Goal: Task Accomplishment & Management: Manage account settings

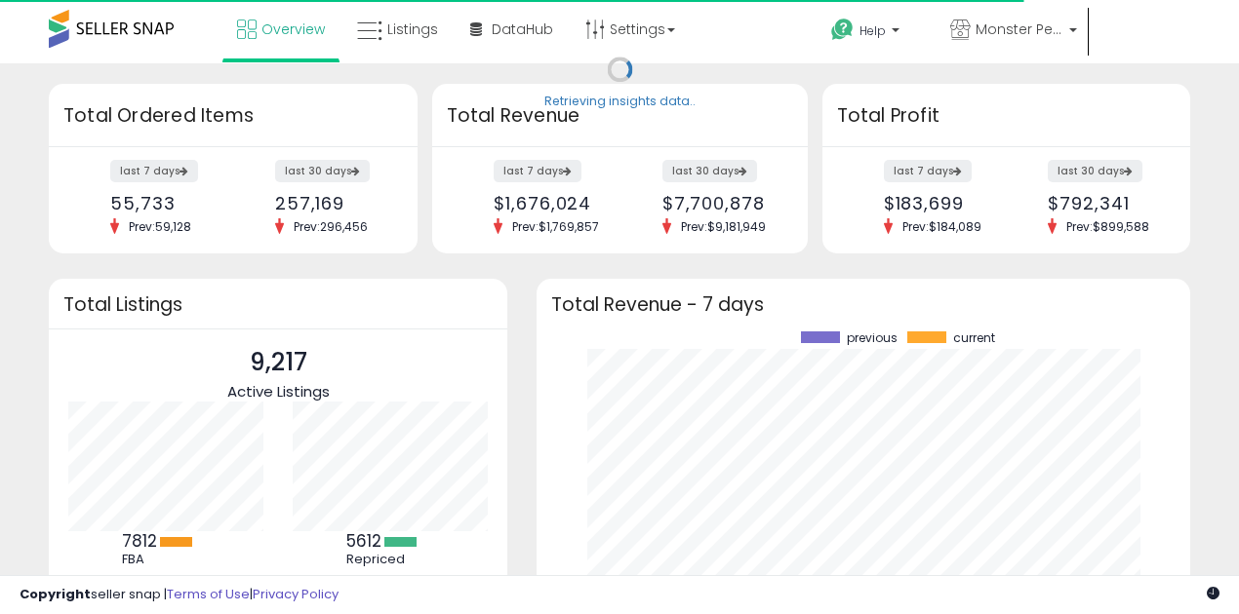
scroll to position [271, 614]
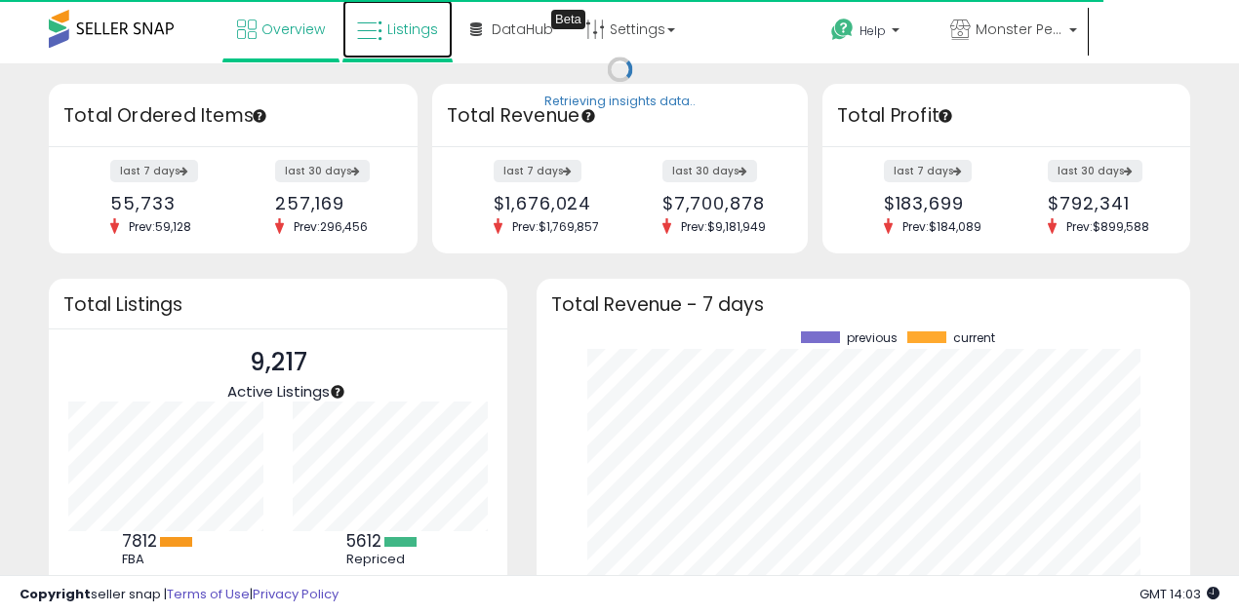
click at [383, 32] on link "Listings" at bounding box center [397, 29] width 110 height 59
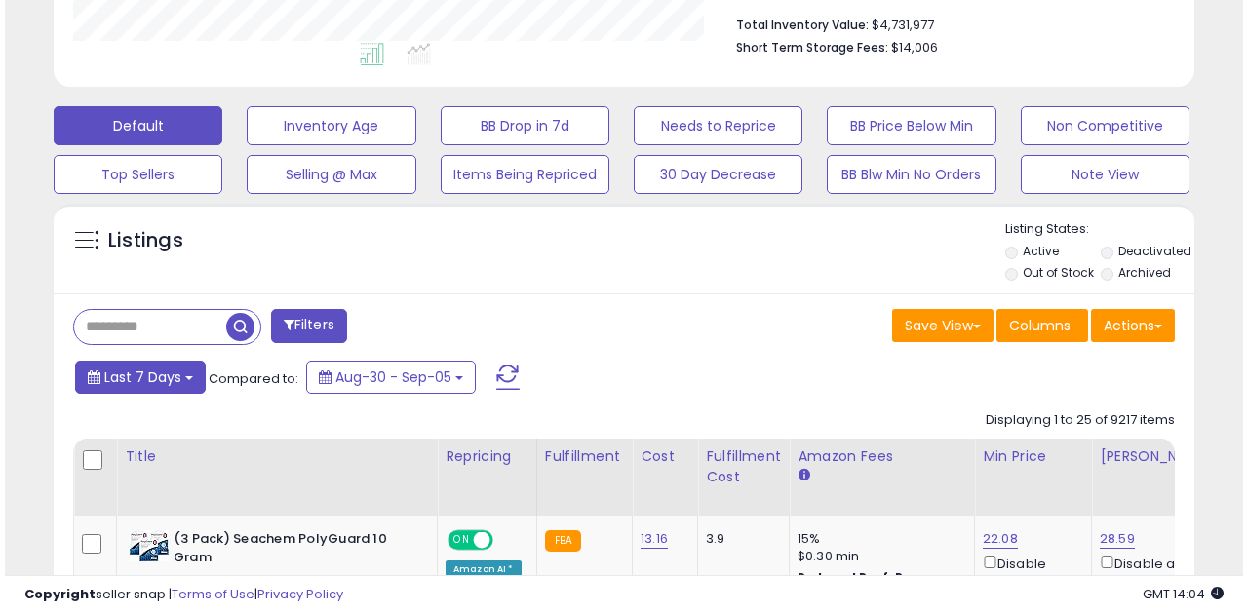
scroll to position [520, 0]
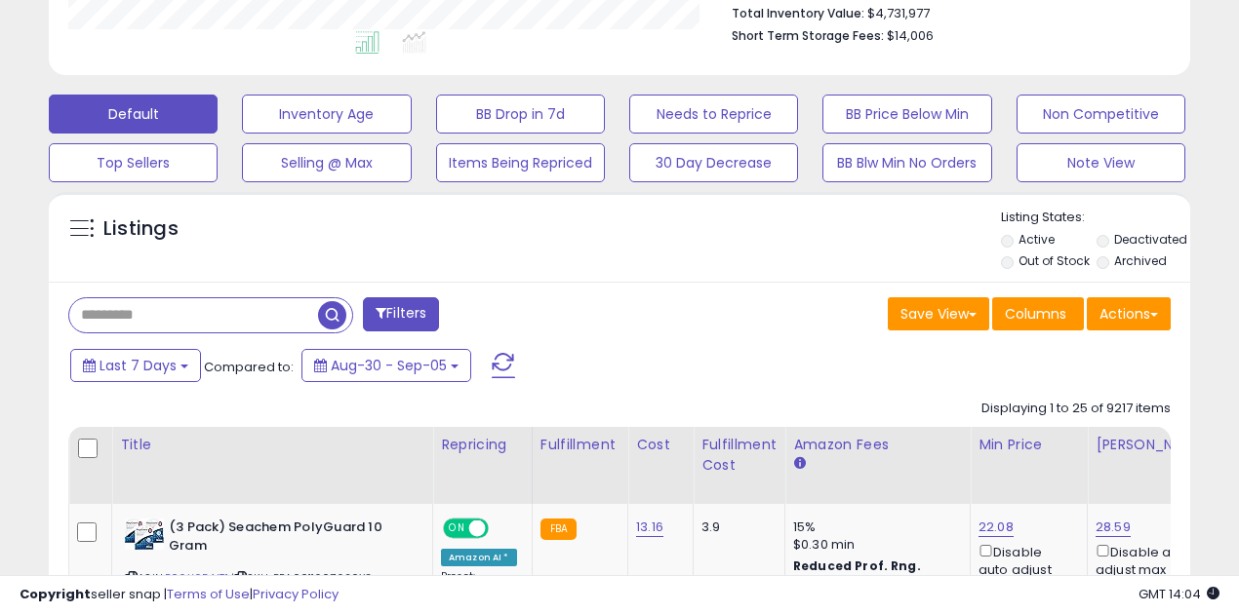
click at [107, 318] on input "text" at bounding box center [193, 315] width 249 height 34
paste input "**********"
type input "**********"
click at [341, 311] on span "button" at bounding box center [343, 315] width 28 height 28
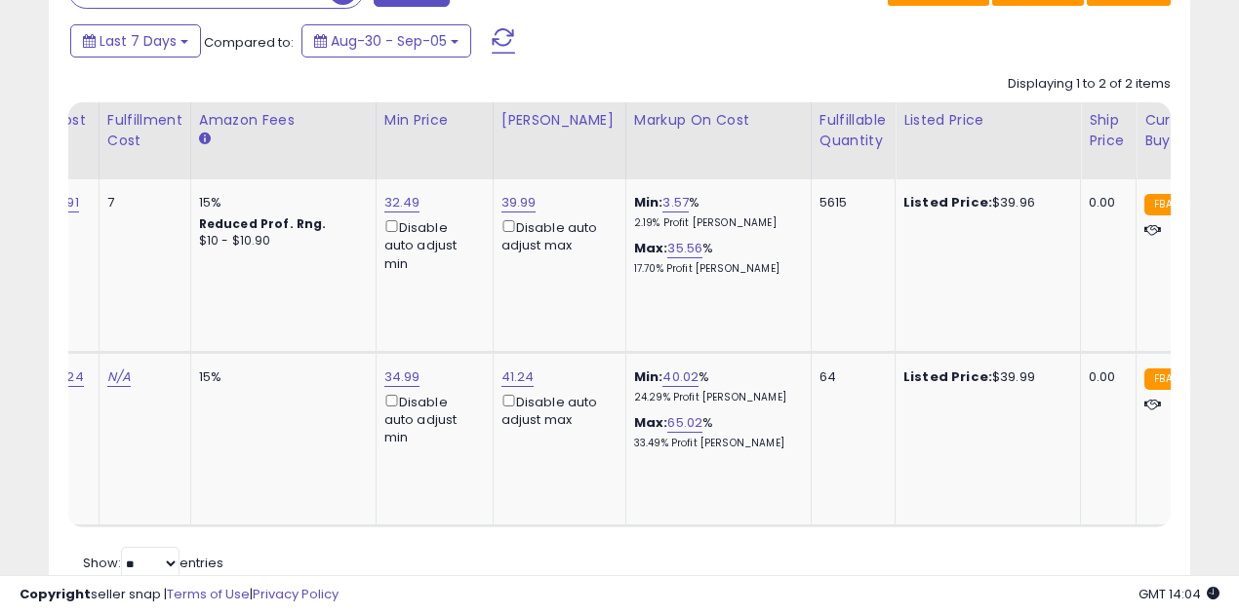
scroll to position [0, 0]
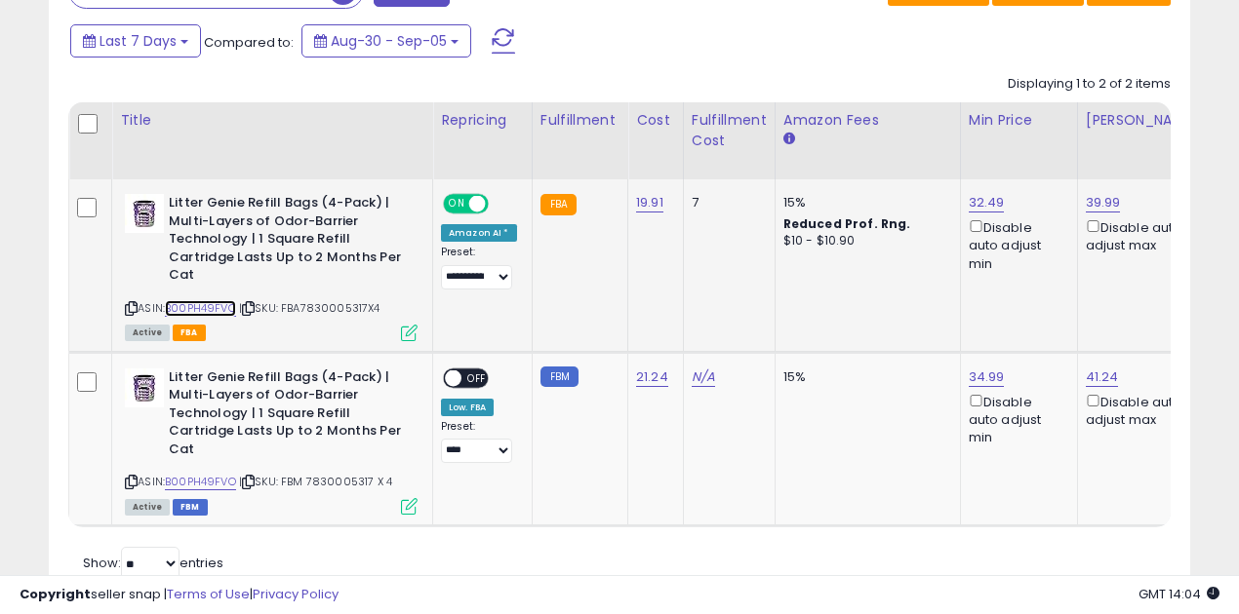
click at [209, 310] on link "B00PH49FVO" at bounding box center [200, 308] width 71 height 17
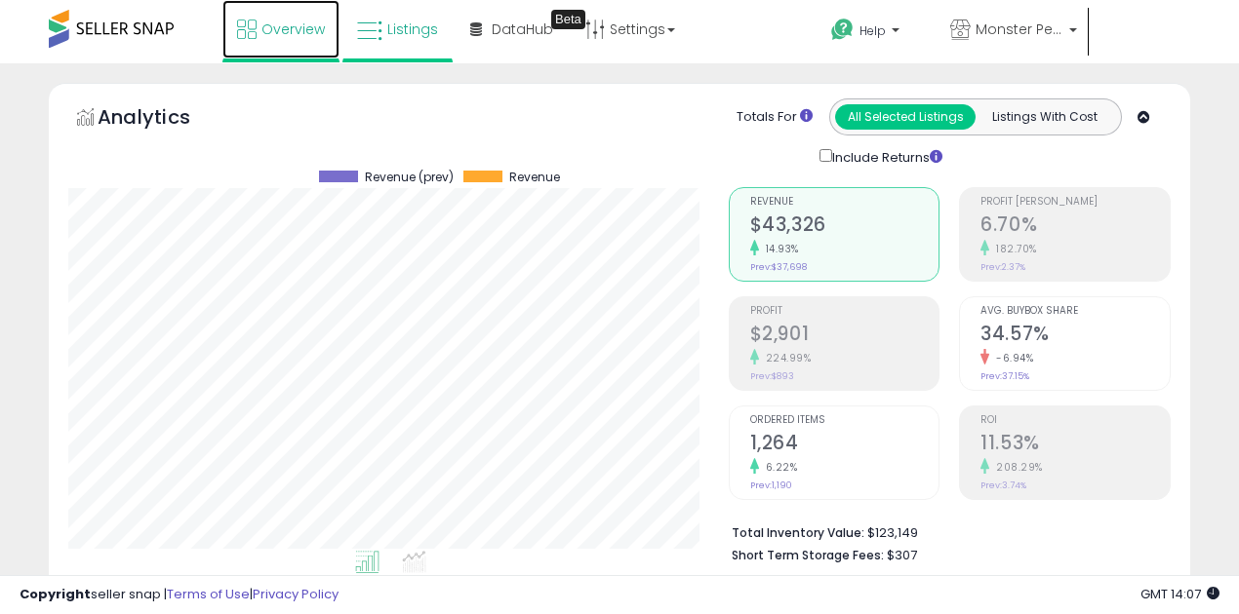
click at [254, 25] on icon at bounding box center [247, 30] width 20 height 20
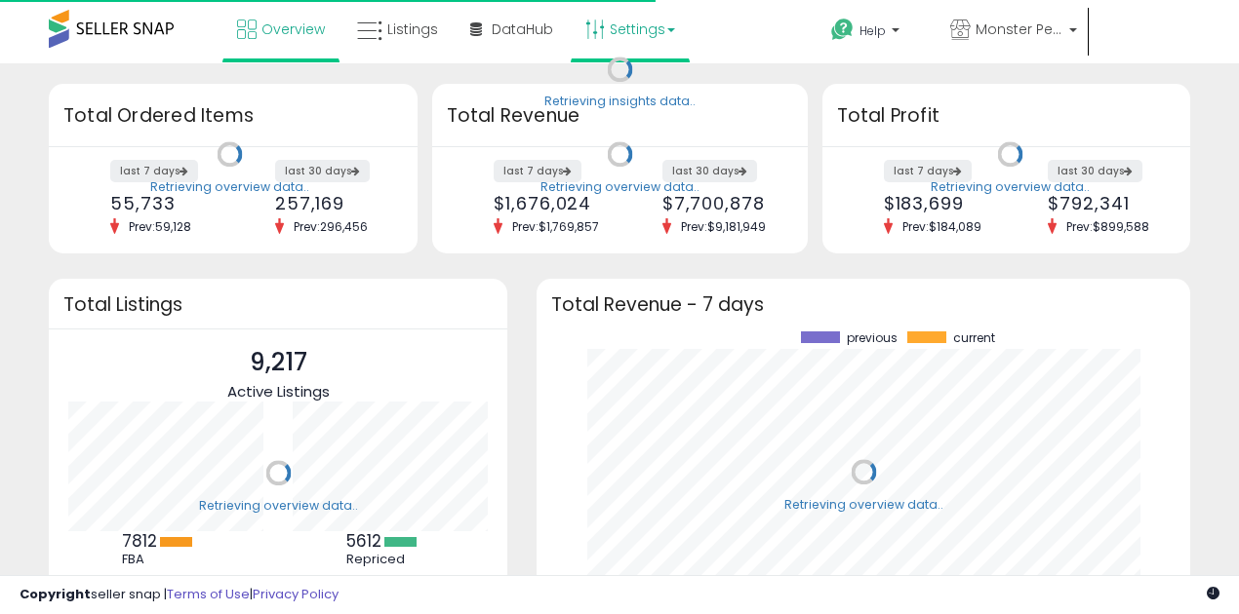
scroll to position [271, 614]
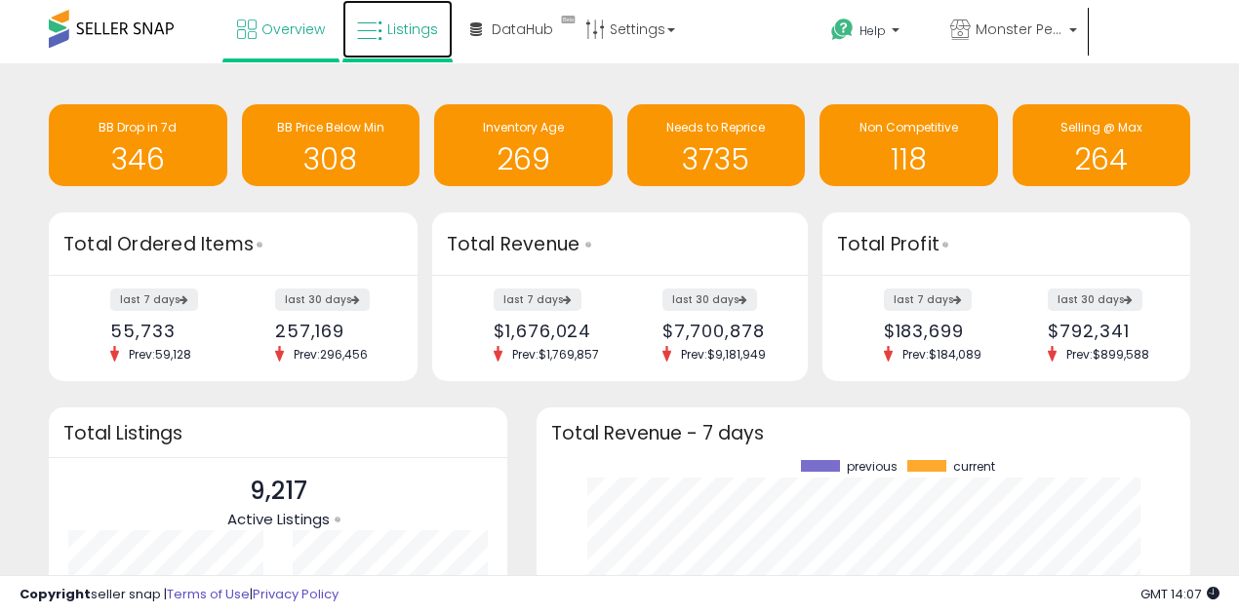
click at [382, 29] on link "Listings" at bounding box center [397, 29] width 110 height 59
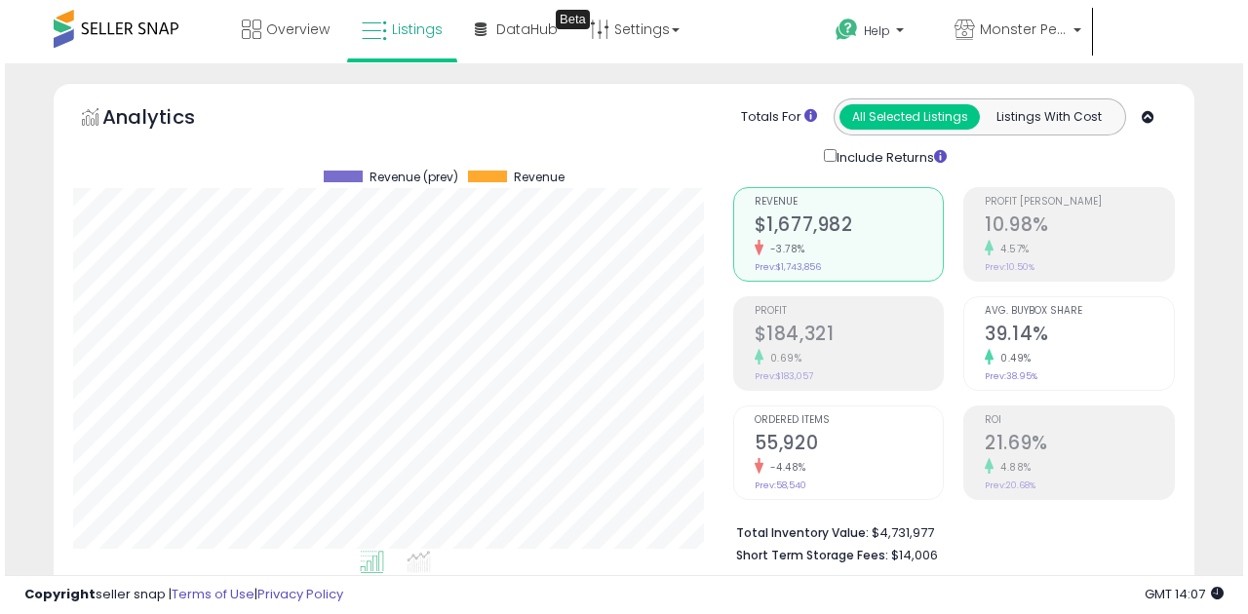
scroll to position [400, 659]
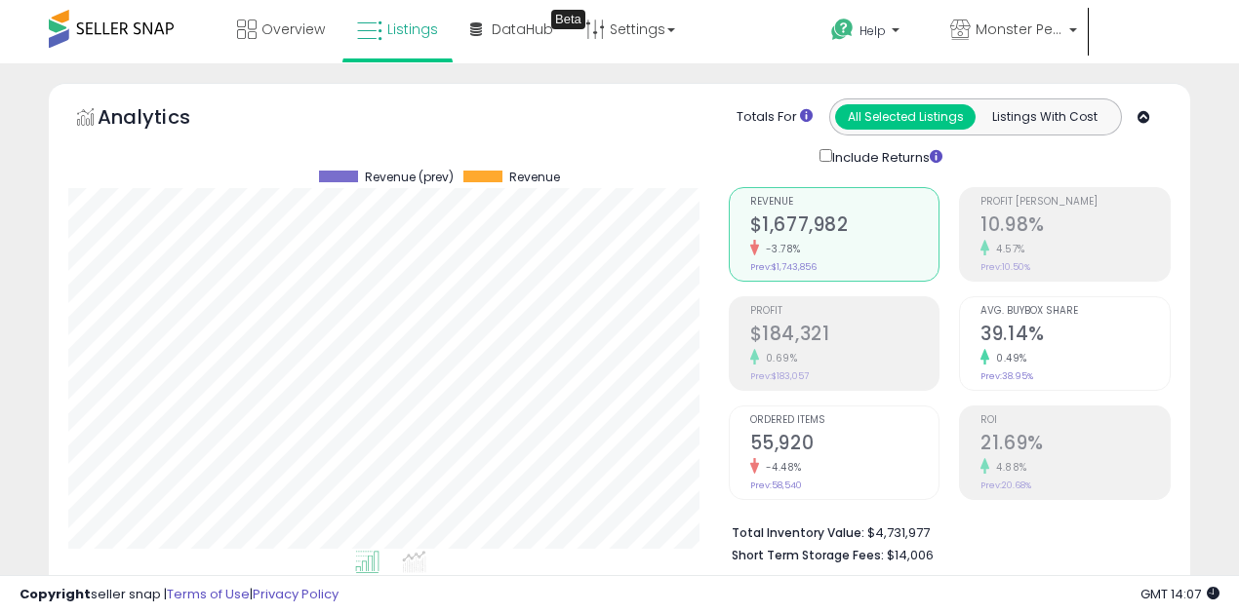
click at [817, 214] on h2 "$1,677,982" at bounding box center [844, 227] width 189 height 26
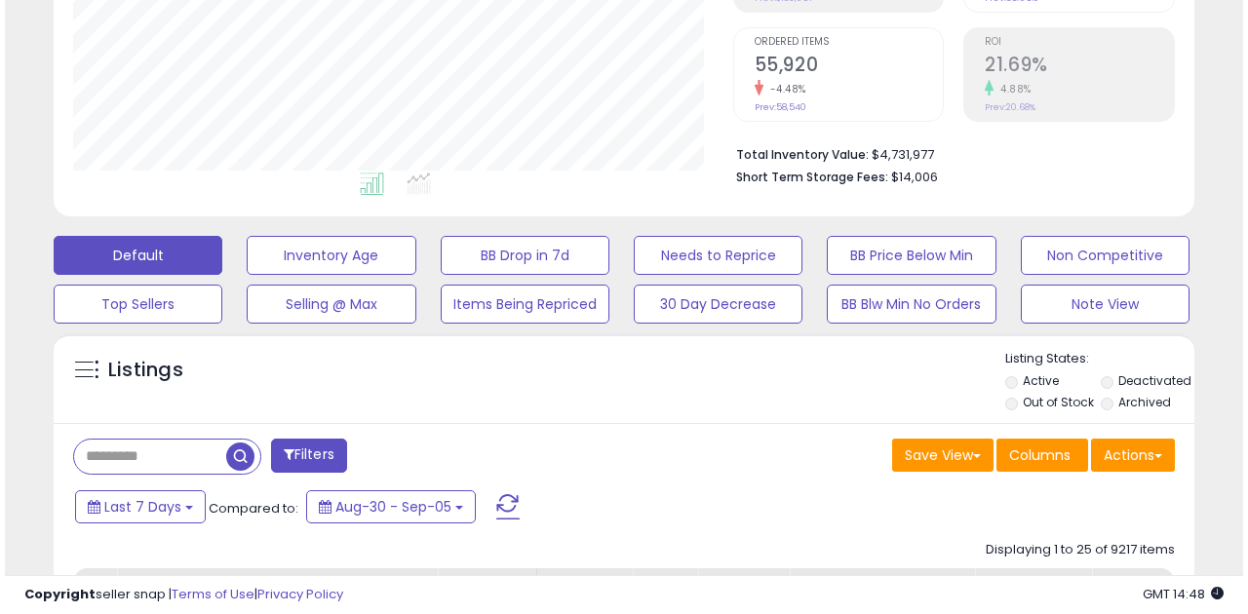
scroll to position [585, 0]
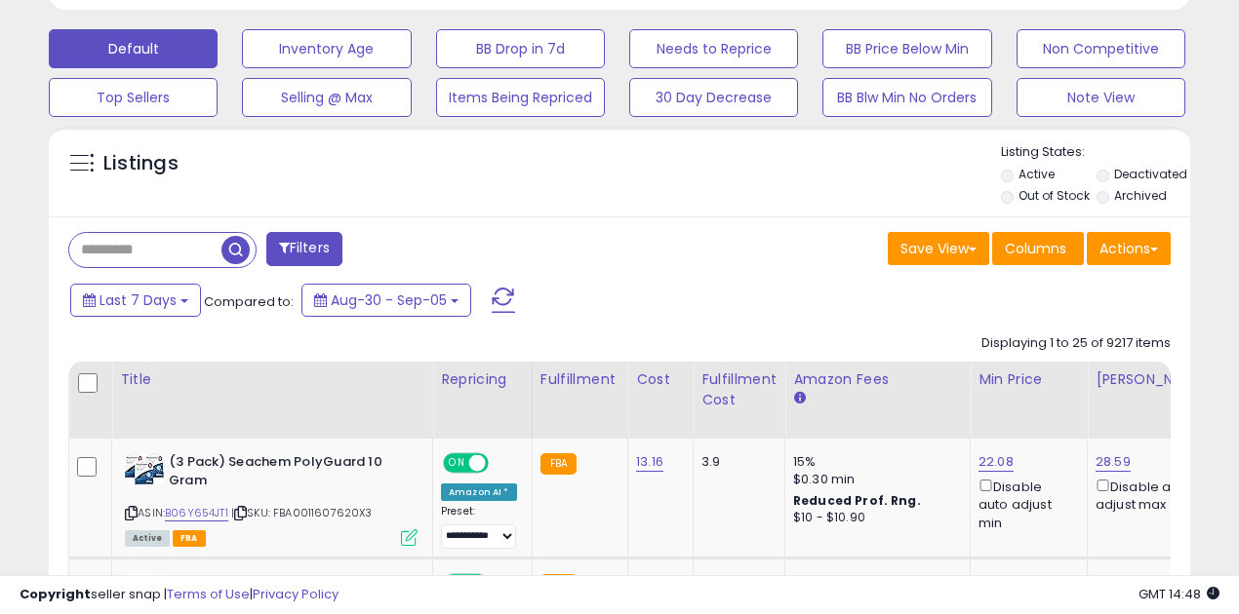
drag, startPoint x: 238, startPoint y: 248, endPoint x: 358, endPoint y: 268, distance: 121.7
click at [238, 248] on span "button" at bounding box center [235, 250] width 28 height 28
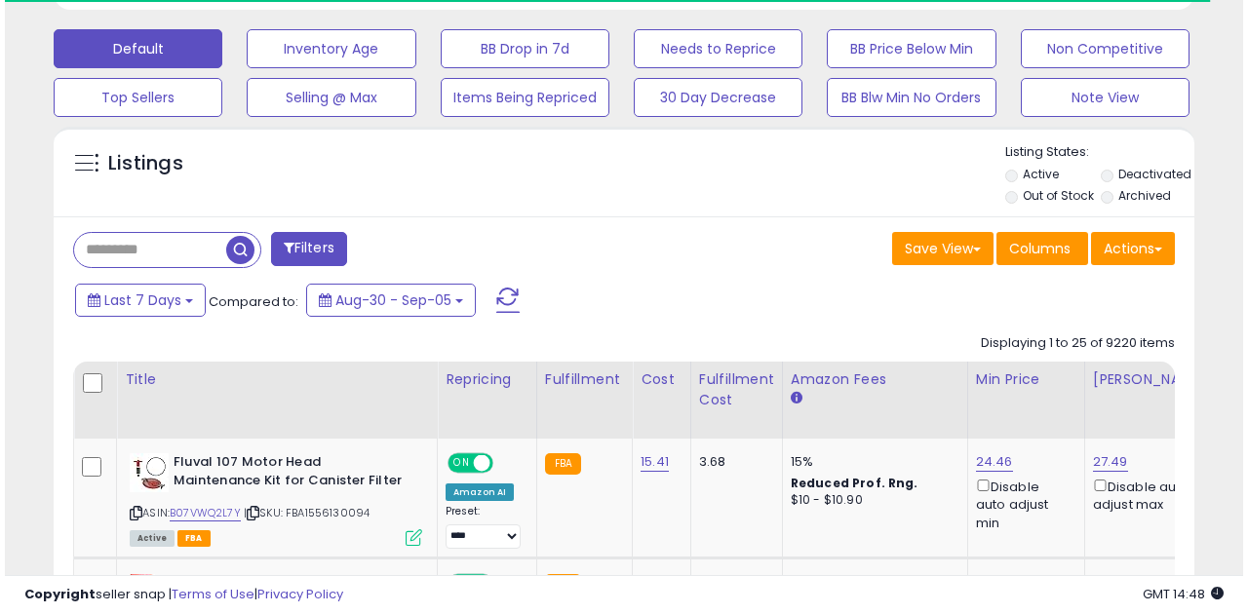
scroll to position [400, 659]
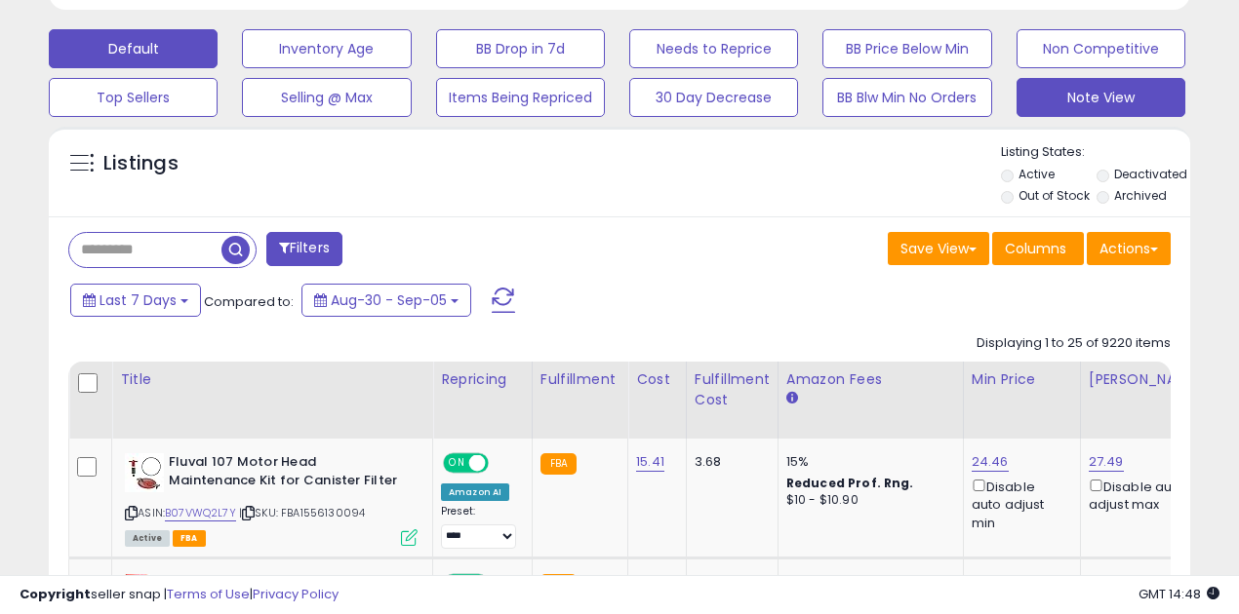
click at [1104, 100] on button "Note View" at bounding box center [1100, 97] width 169 height 39
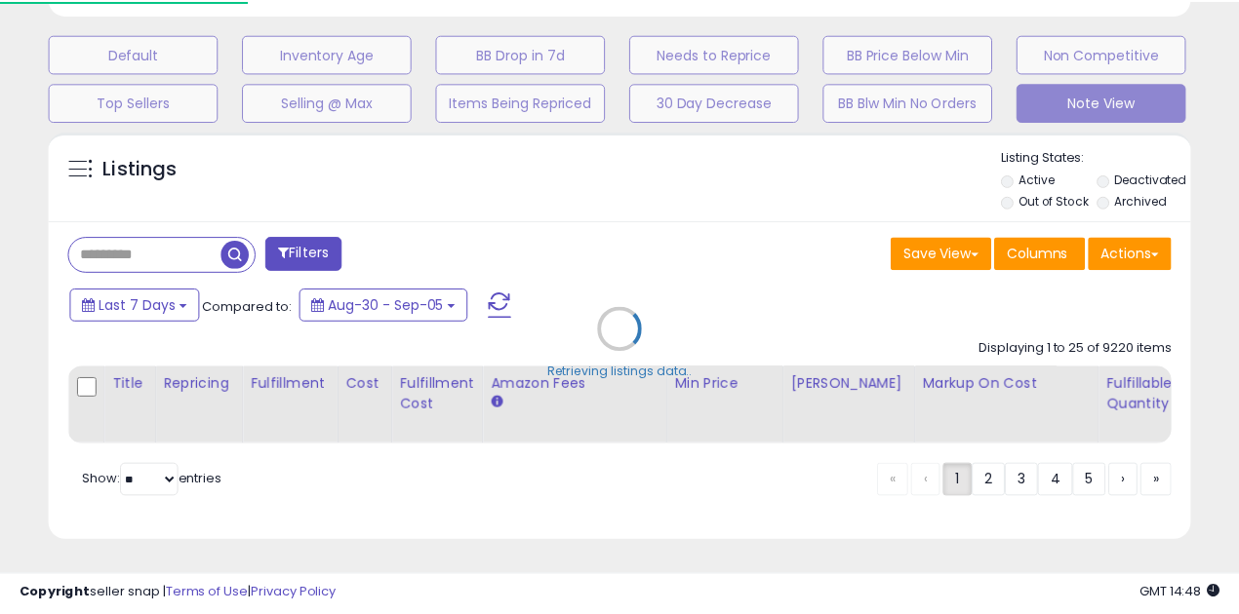
scroll to position [400, 665]
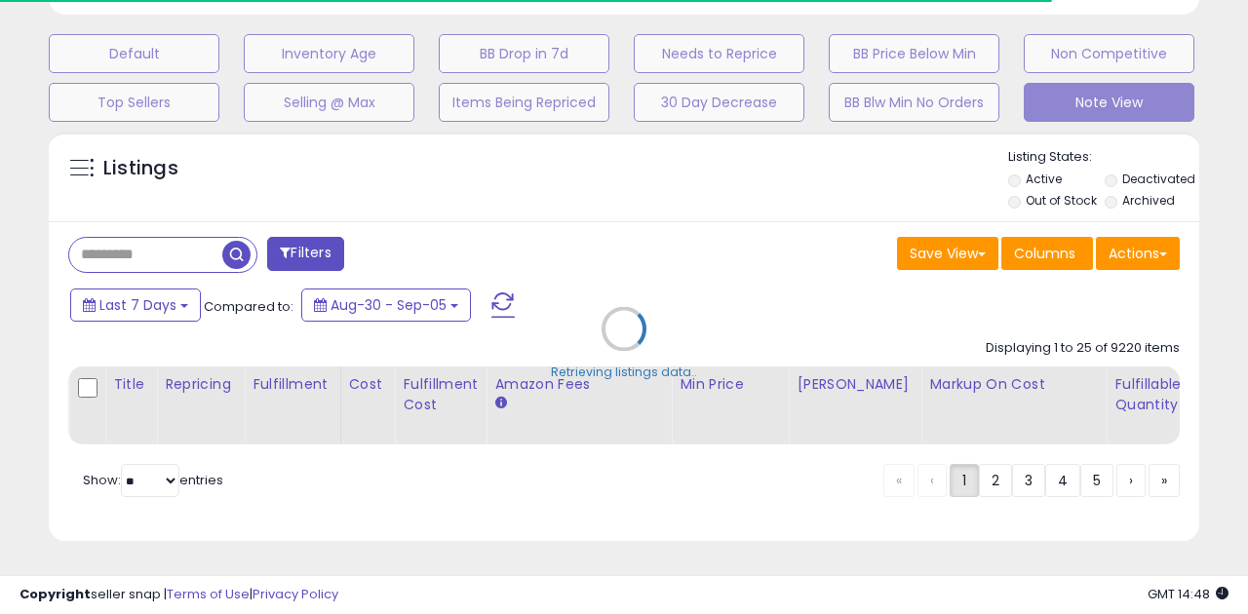
select select "**"
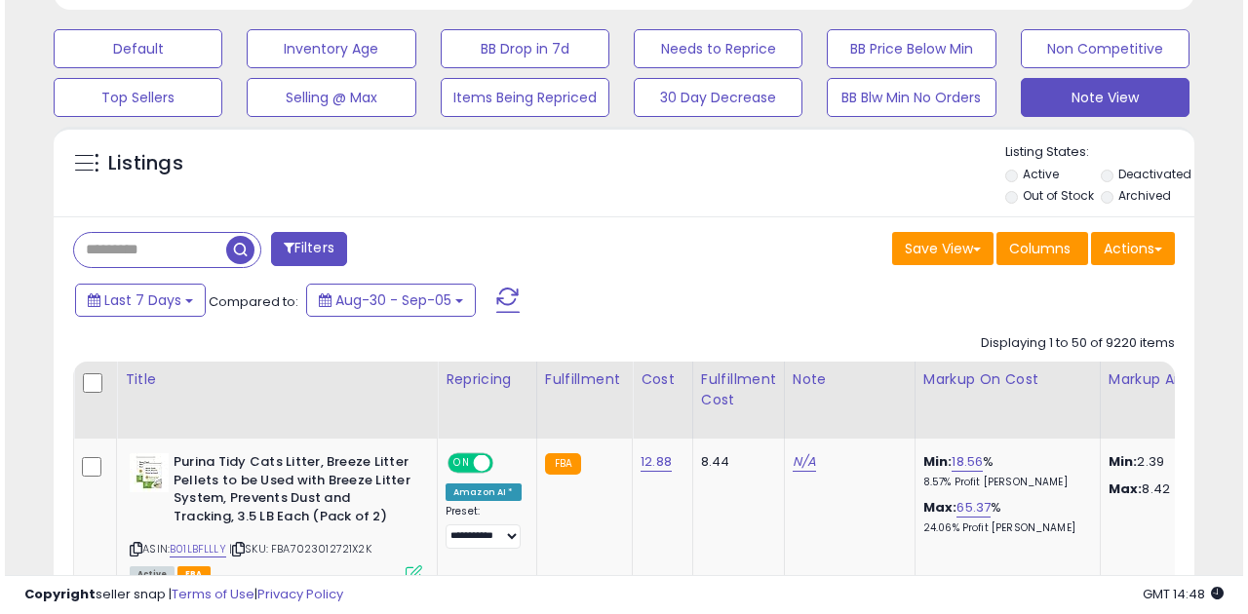
scroll to position [400, 659]
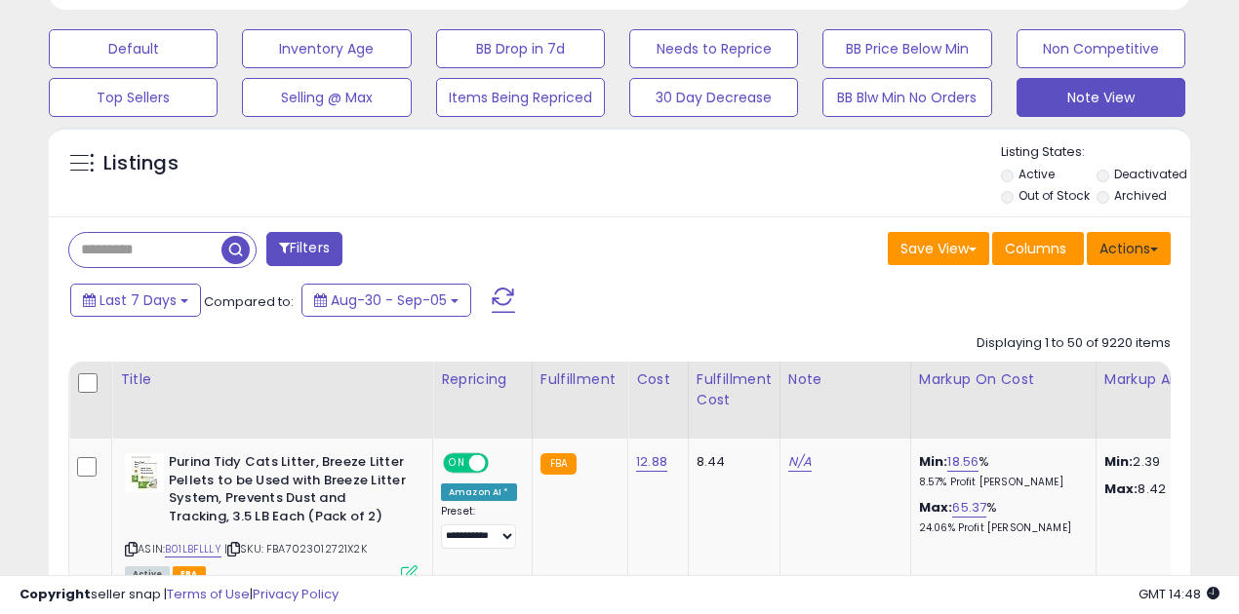
click at [1151, 248] on span at bounding box center [1154, 250] width 8 height 4
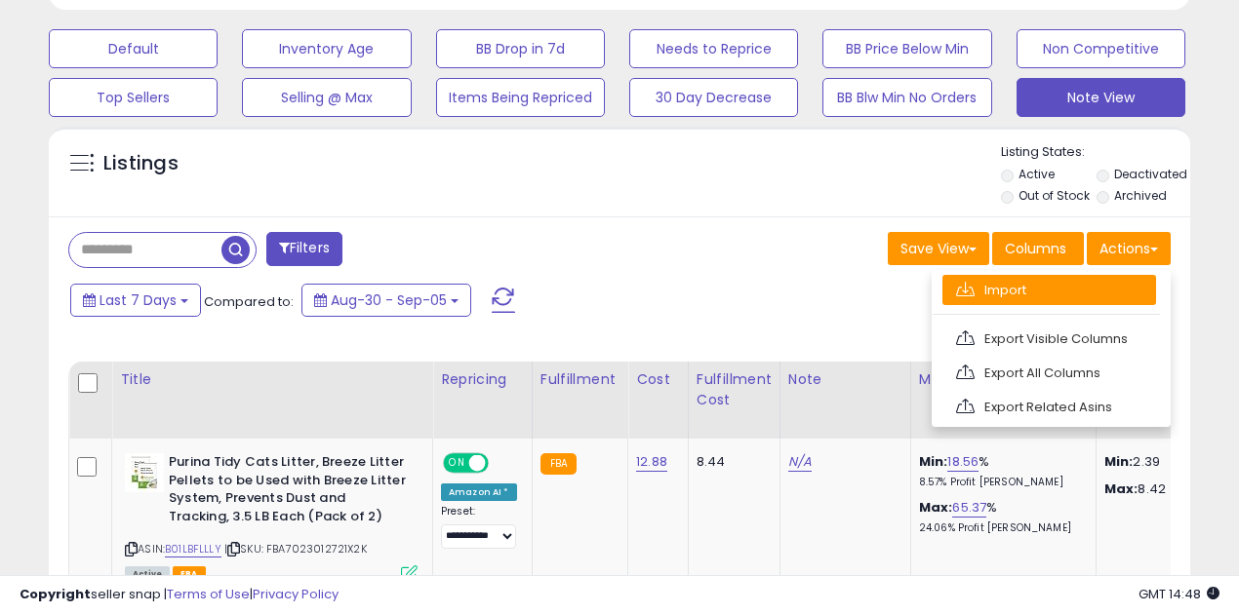
click at [996, 283] on link "Import" at bounding box center [1049, 290] width 214 height 30
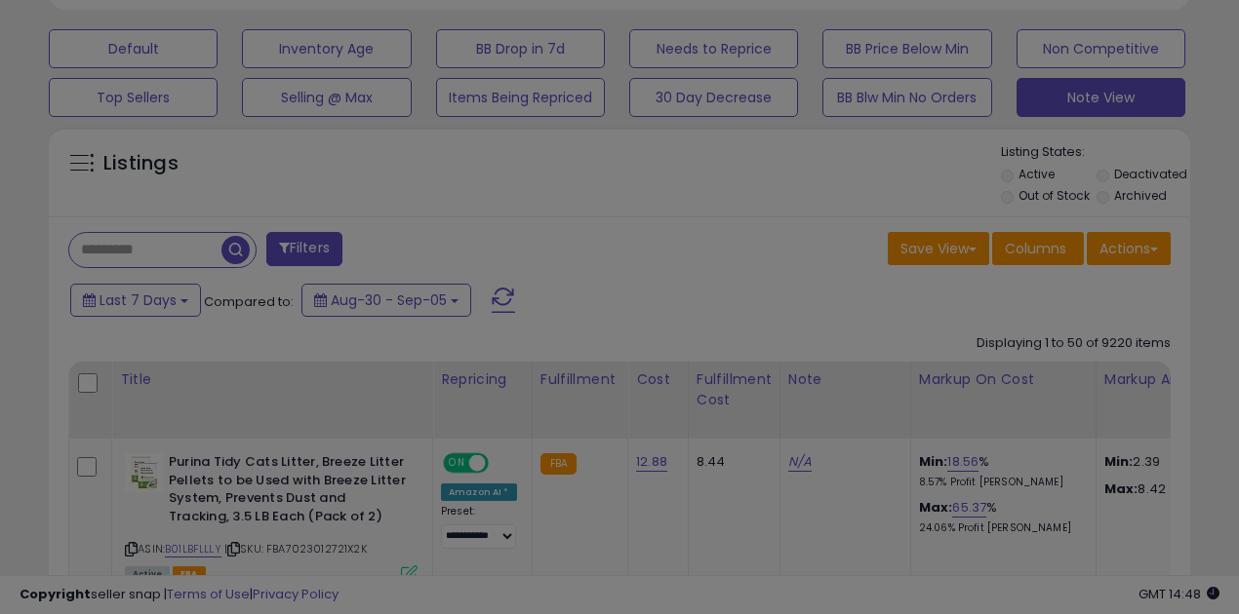
scroll to position [400, 665]
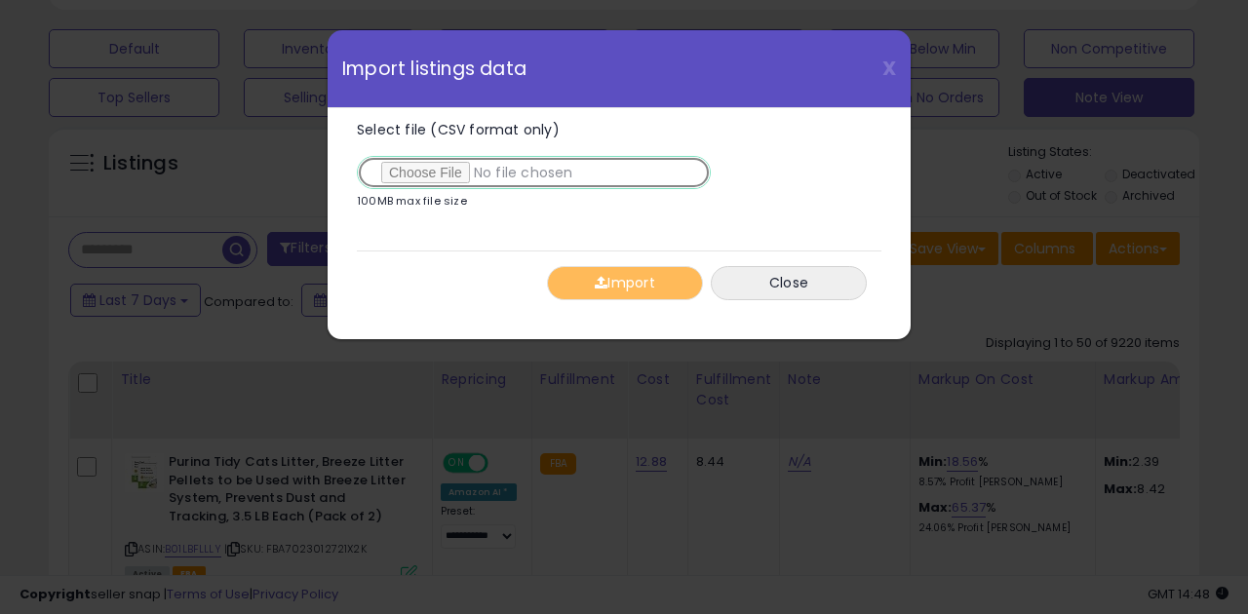
click at [431, 172] on input "Select file (CSV format only)" at bounding box center [534, 172] width 354 height 33
type input "**********"
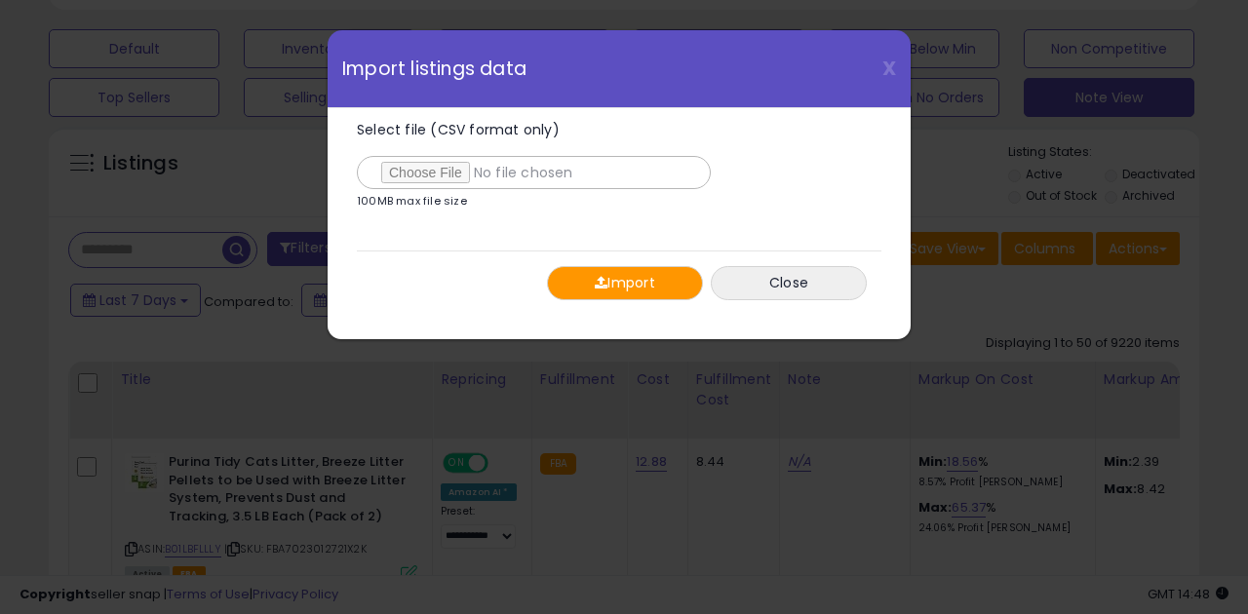
click at [632, 279] on button "Import" at bounding box center [625, 283] width 156 height 34
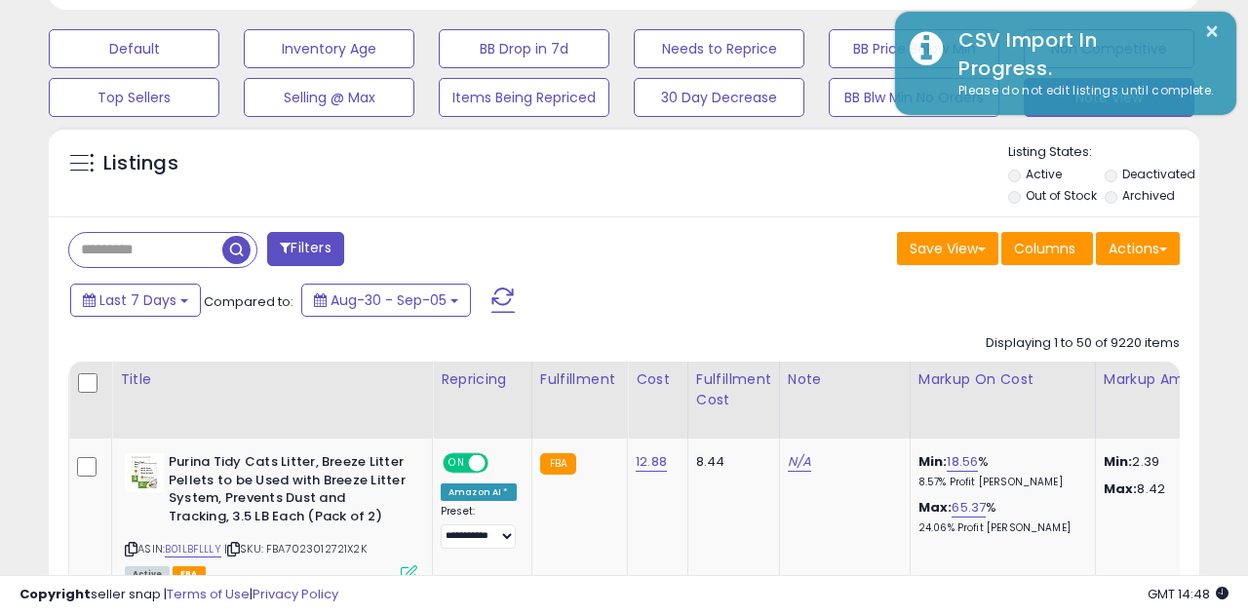
scroll to position [974827, 974567]
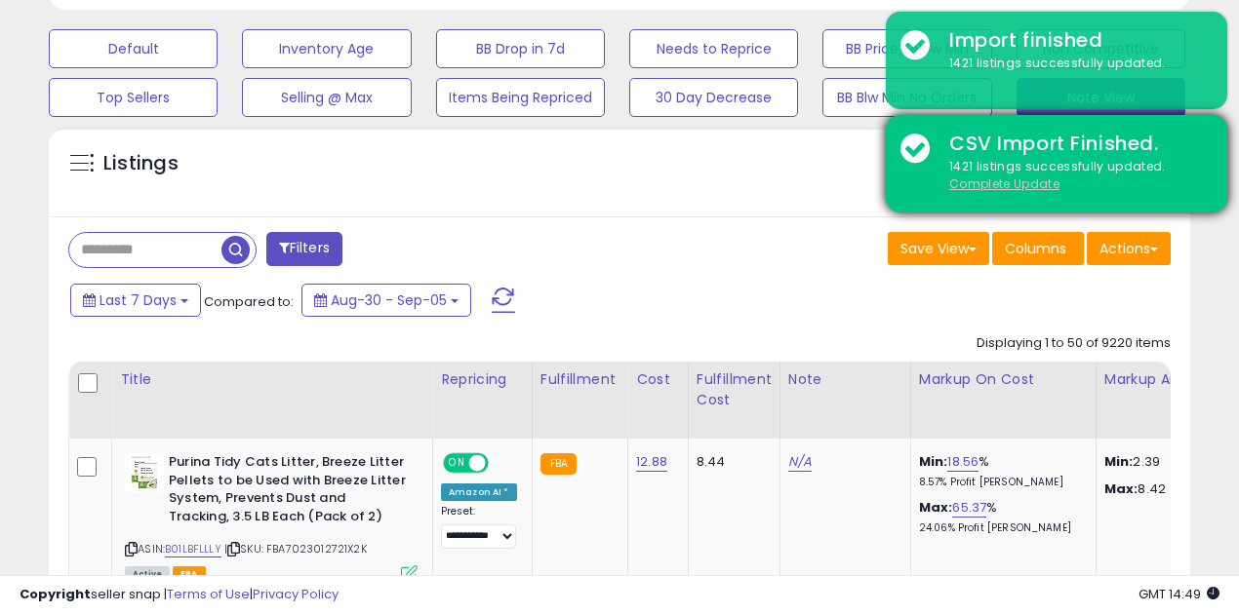
click at [969, 183] on u "Complete Update" at bounding box center [1004, 184] width 110 height 17
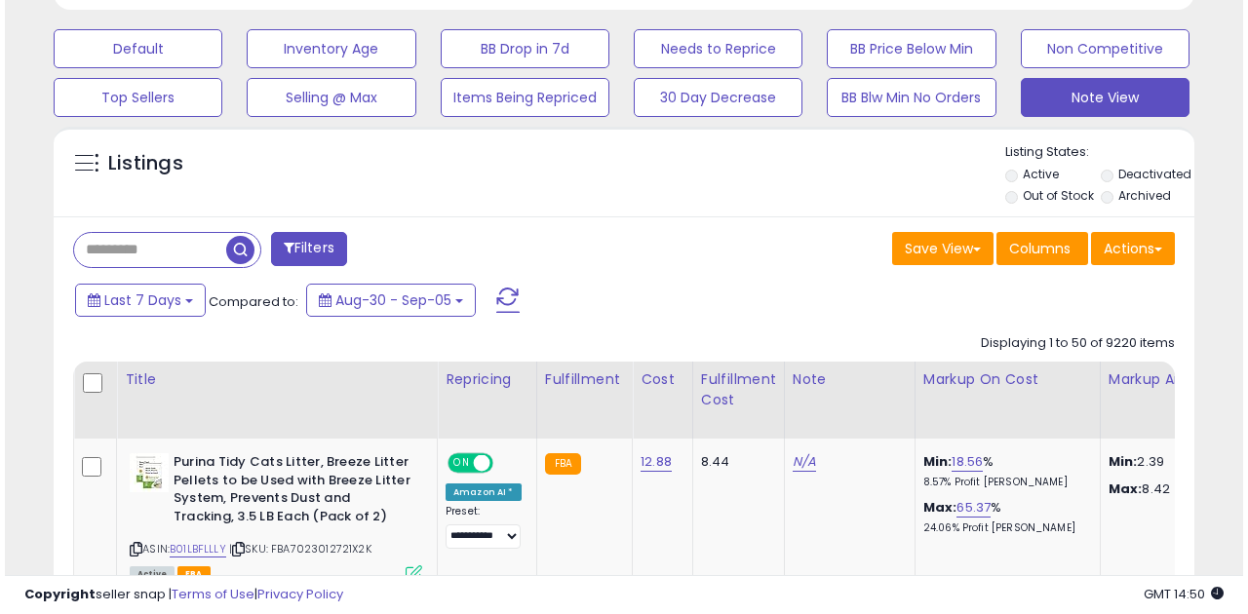
scroll to position [400, 659]
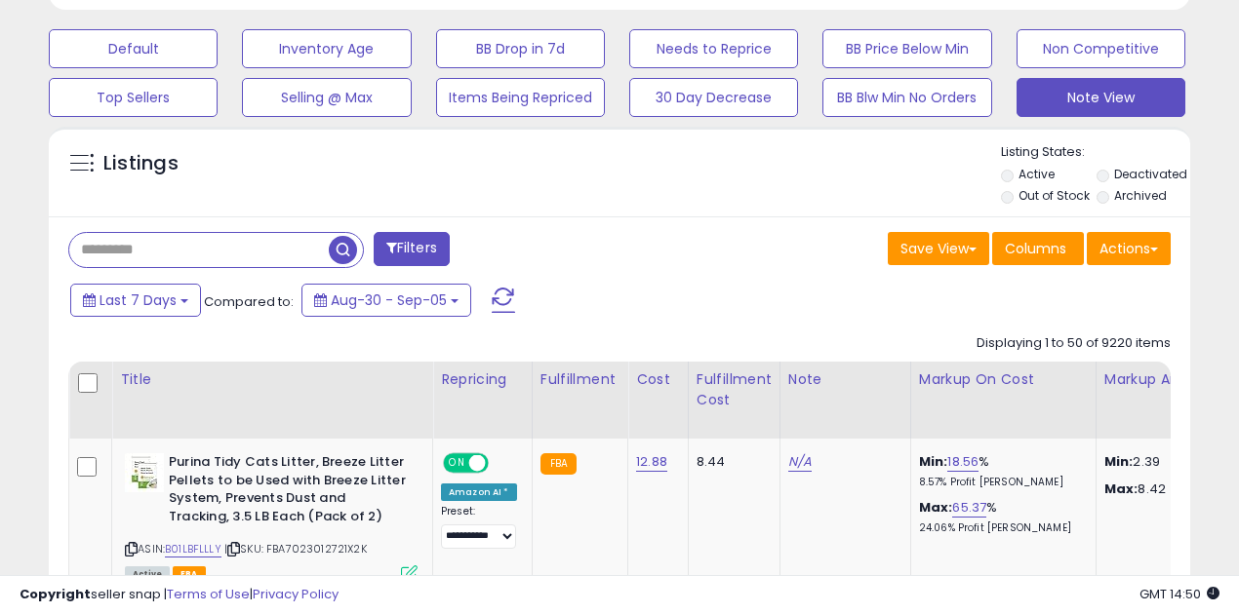
click at [109, 252] on input "text" at bounding box center [198, 250] width 259 height 34
paste input "**********"
type input "**********"
click at [338, 249] on span "button" at bounding box center [343, 250] width 28 height 28
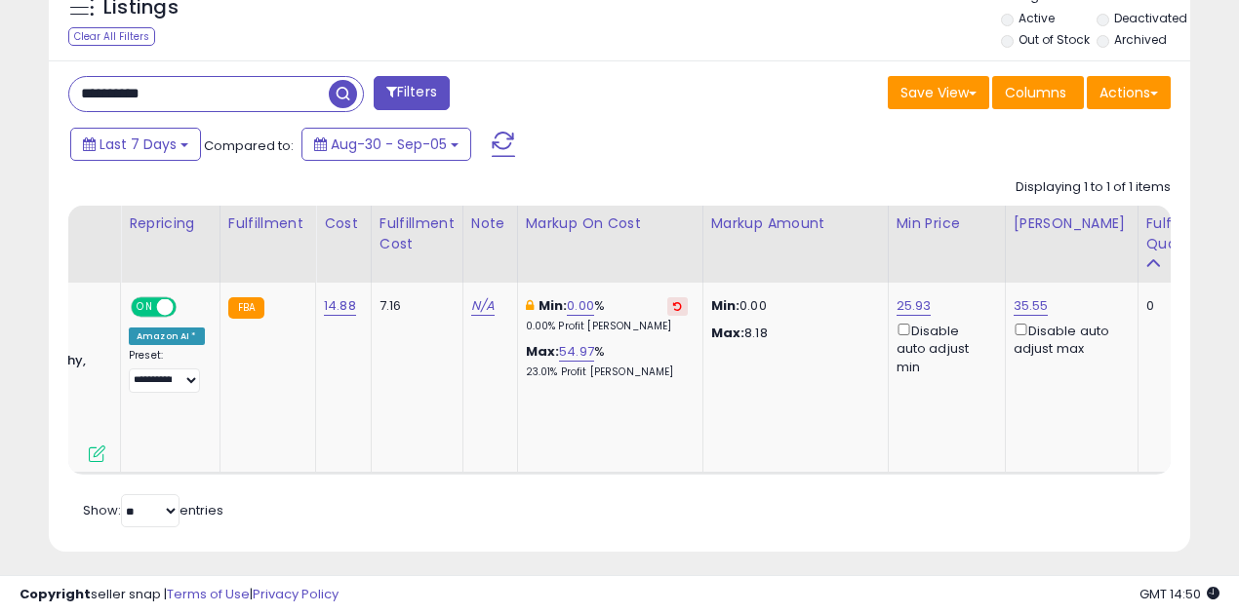
scroll to position [0, 499]
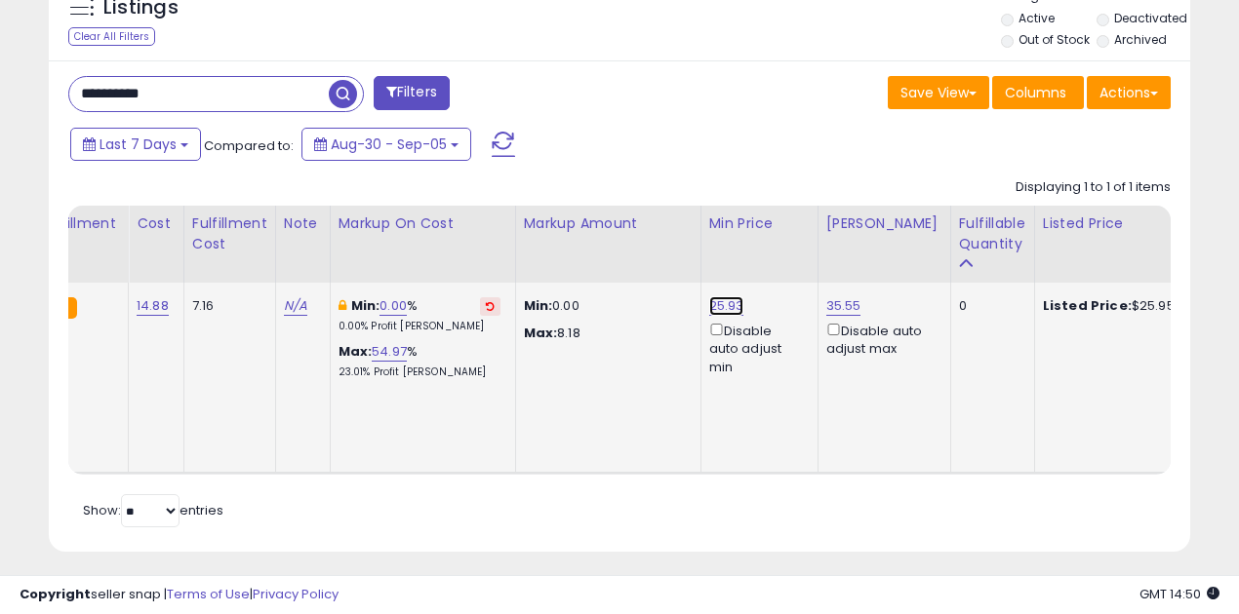
click at [719, 296] on link "25.93" at bounding box center [726, 306] width 35 height 20
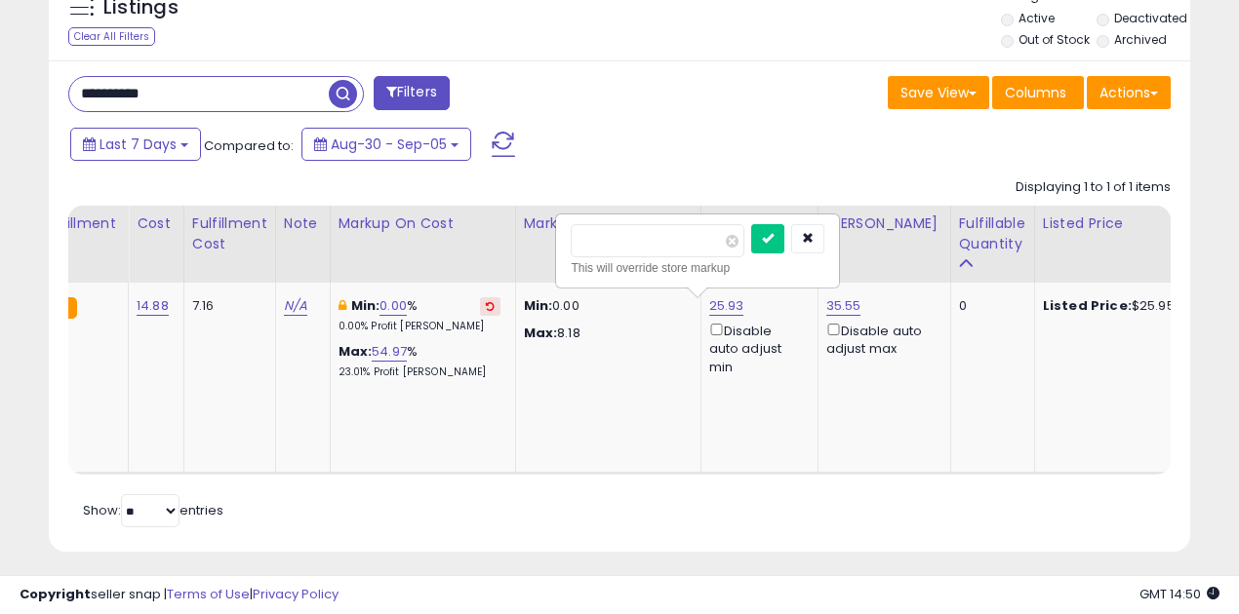
drag, startPoint x: 650, startPoint y: 238, endPoint x: 531, endPoint y: 236, distance: 119.0
click at [531, 236] on table "Title Repricing" at bounding box center [976, 340] width 2814 height 269
type input "*****"
click button "submit" at bounding box center [767, 238] width 33 height 29
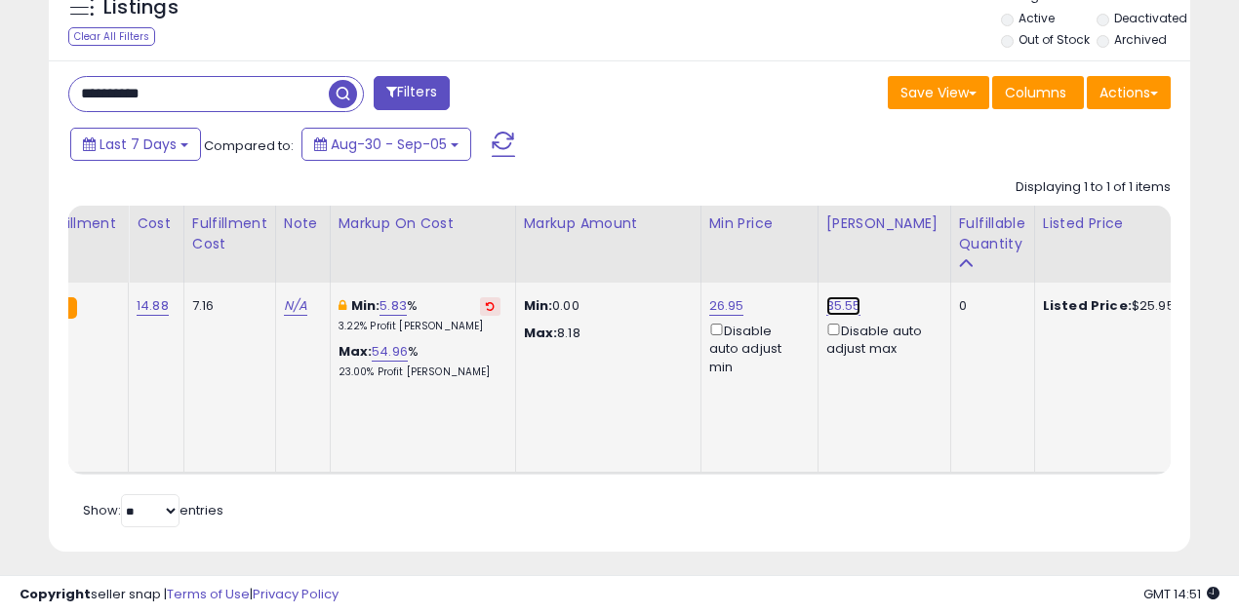
click at [832, 304] on link "35.55" at bounding box center [843, 306] width 35 height 20
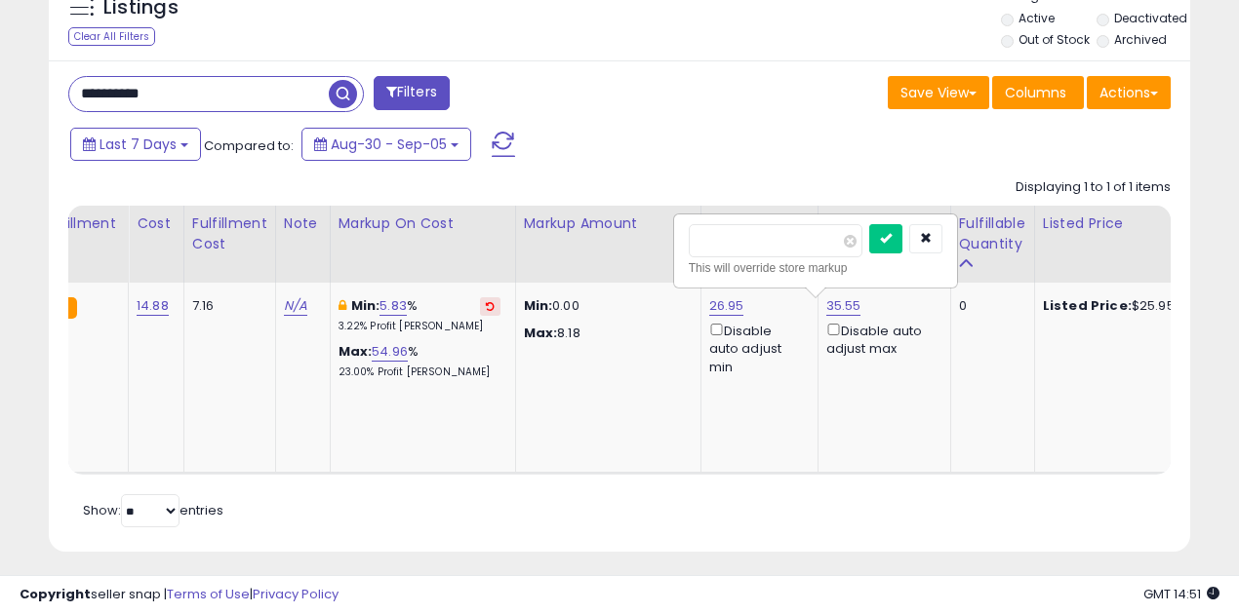
drag, startPoint x: 750, startPoint y: 235, endPoint x: 630, endPoint y: 240, distance: 120.1
click at [630, 240] on table "Title Repricing" at bounding box center [976, 340] width 2814 height 269
type input "*****"
click button "submit" at bounding box center [885, 238] width 33 height 29
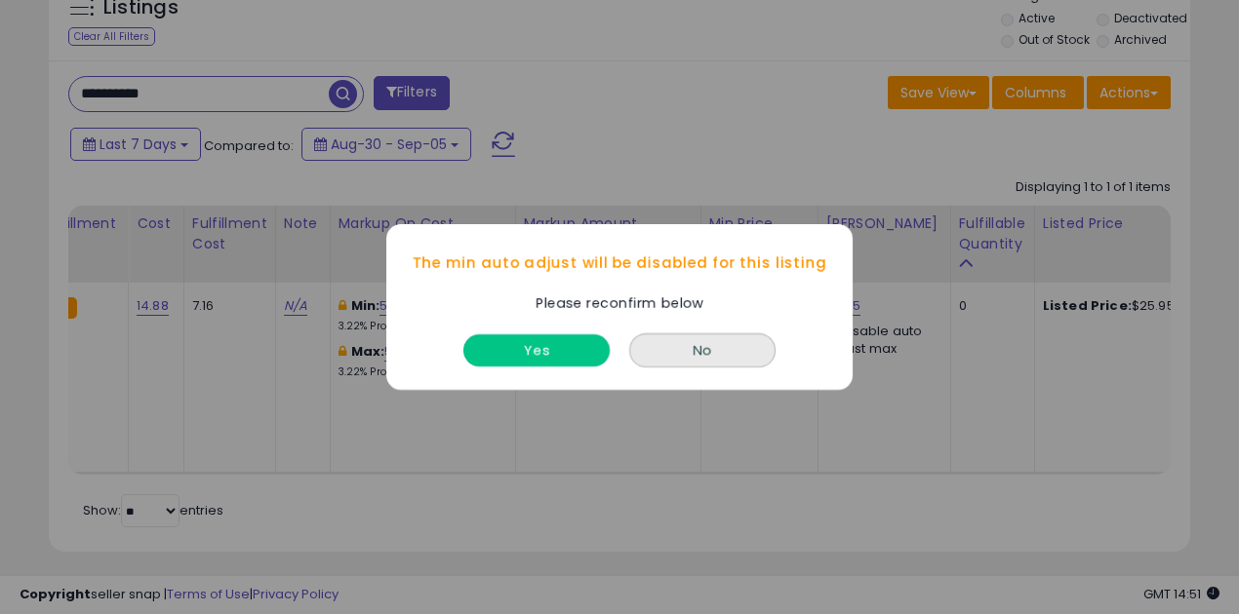
click at [544, 341] on button "Yes" at bounding box center [536, 351] width 146 height 32
click at [586, 344] on button "Yes" at bounding box center [536, 351] width 146 height 32
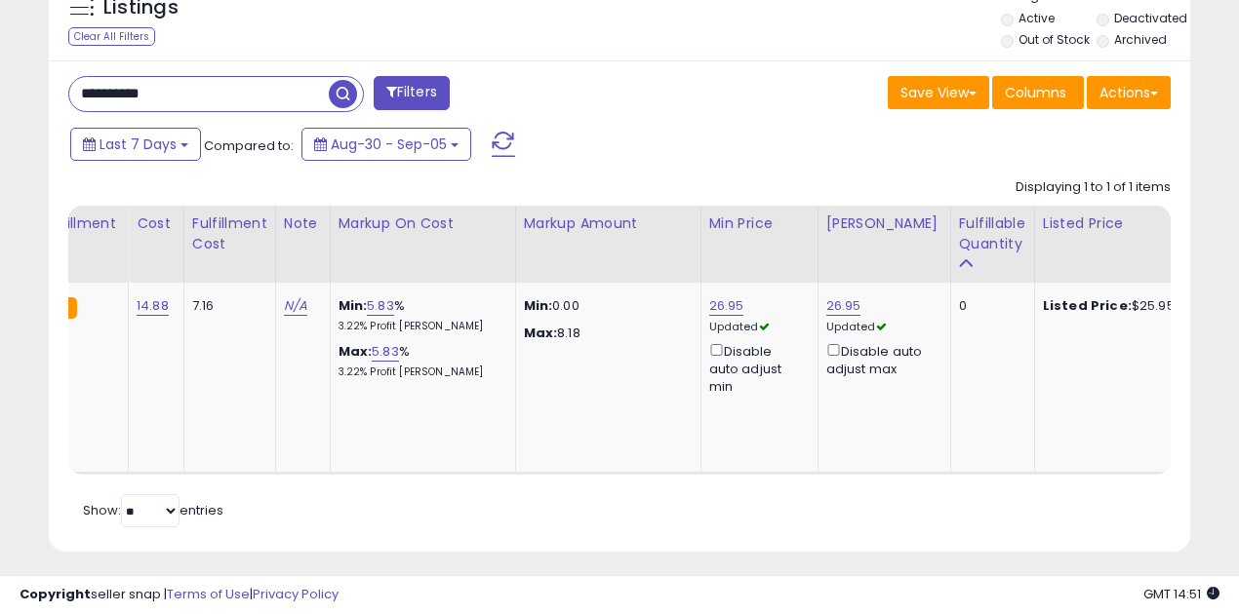
scroll to position [0, 12]
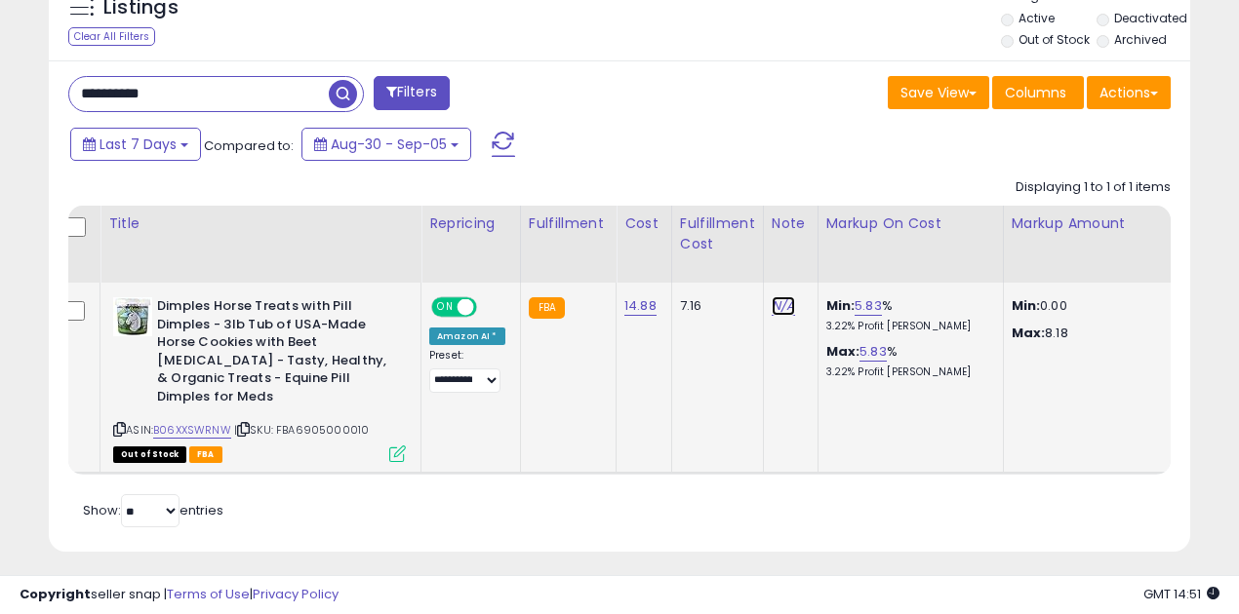
click at [774, 302] on link "N/A" at bounding box center [782, 306] width 23 height 20
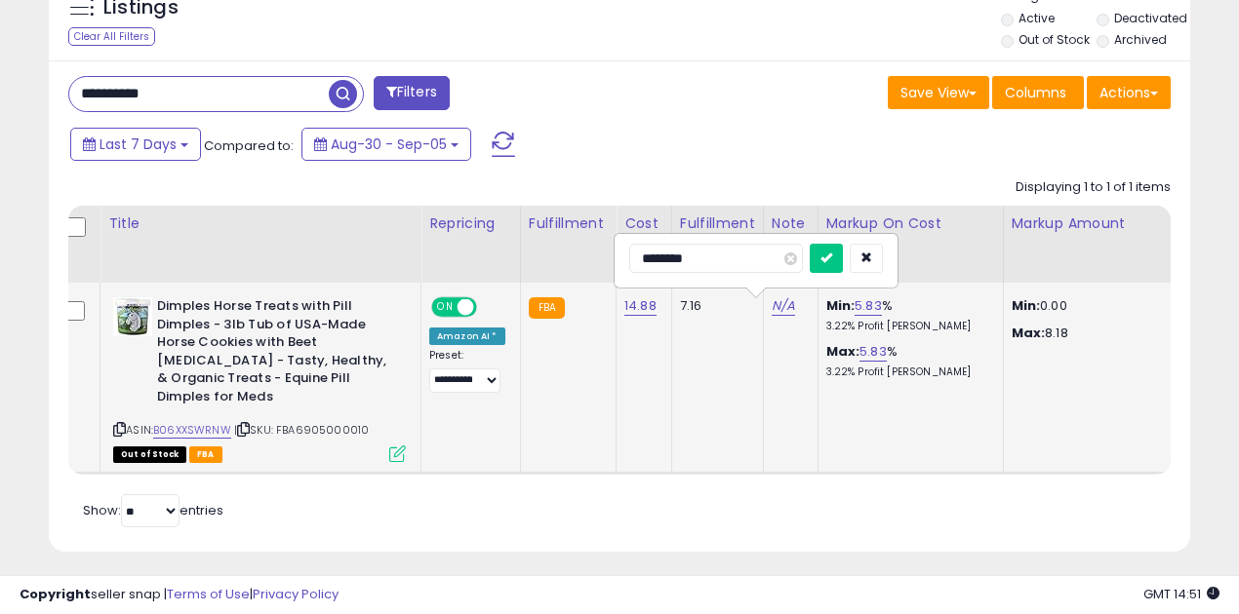
type input "*********"
click button "submit" at bounding box center [825, 258] width 33 height 29
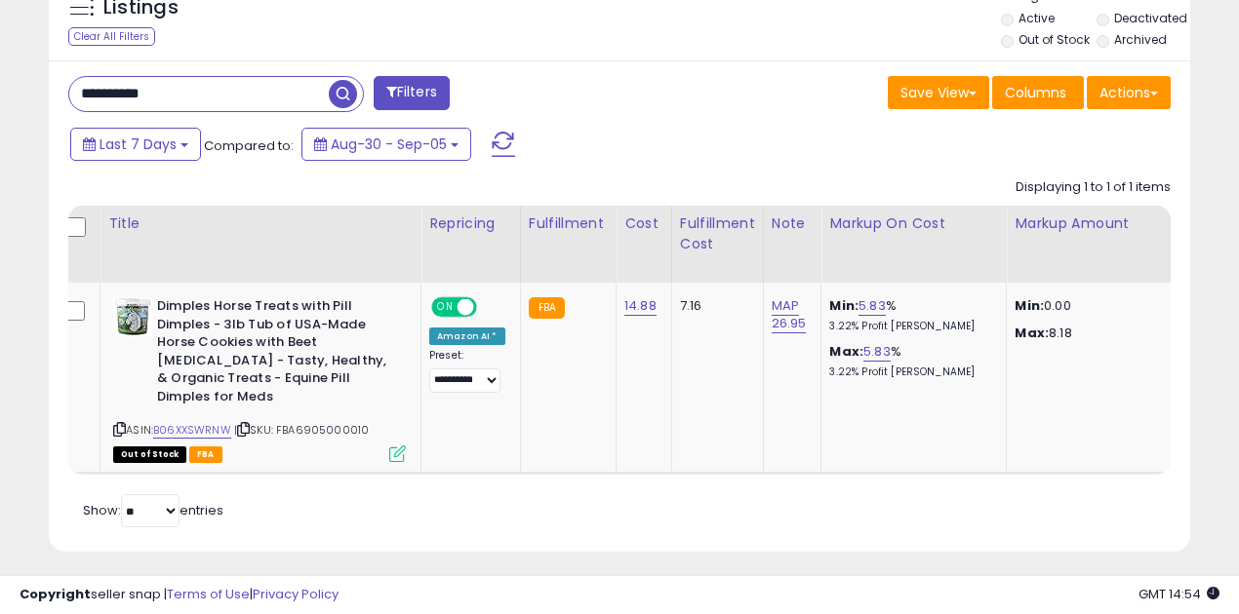
click at [133, 87] on input "**********" at bounding box center [198, 94] width 259 height 34
paste input "text"
type input "**********"
click at [339, 88] on span "button" at bounding box center [343, 94] width 28 height 28
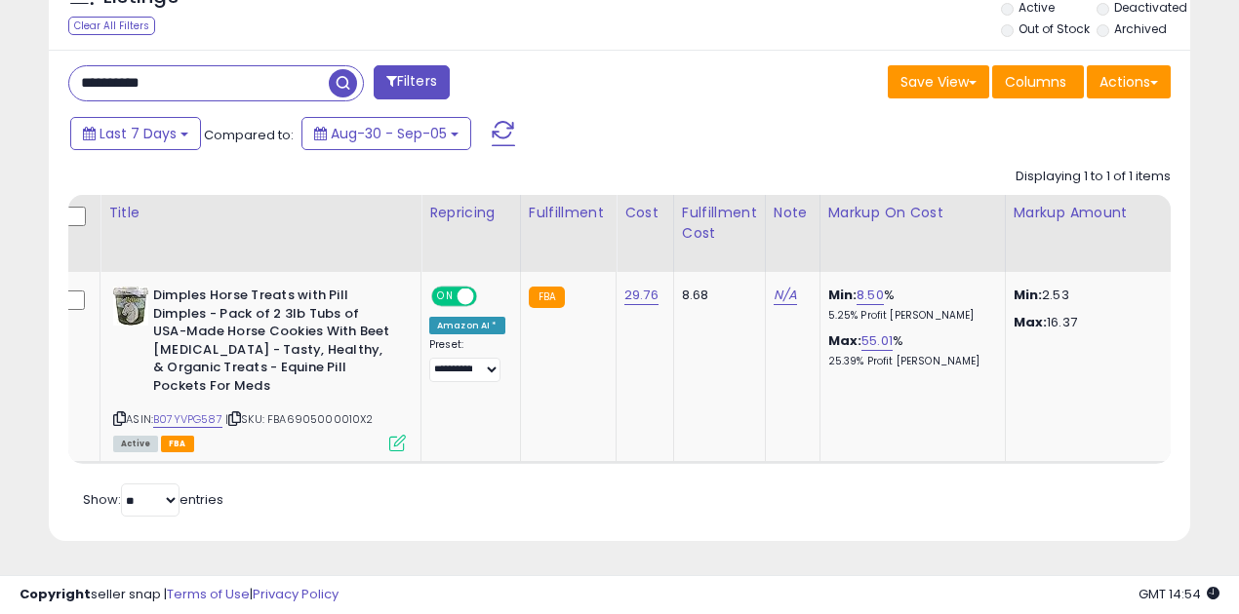
scroll to position [0, 636]
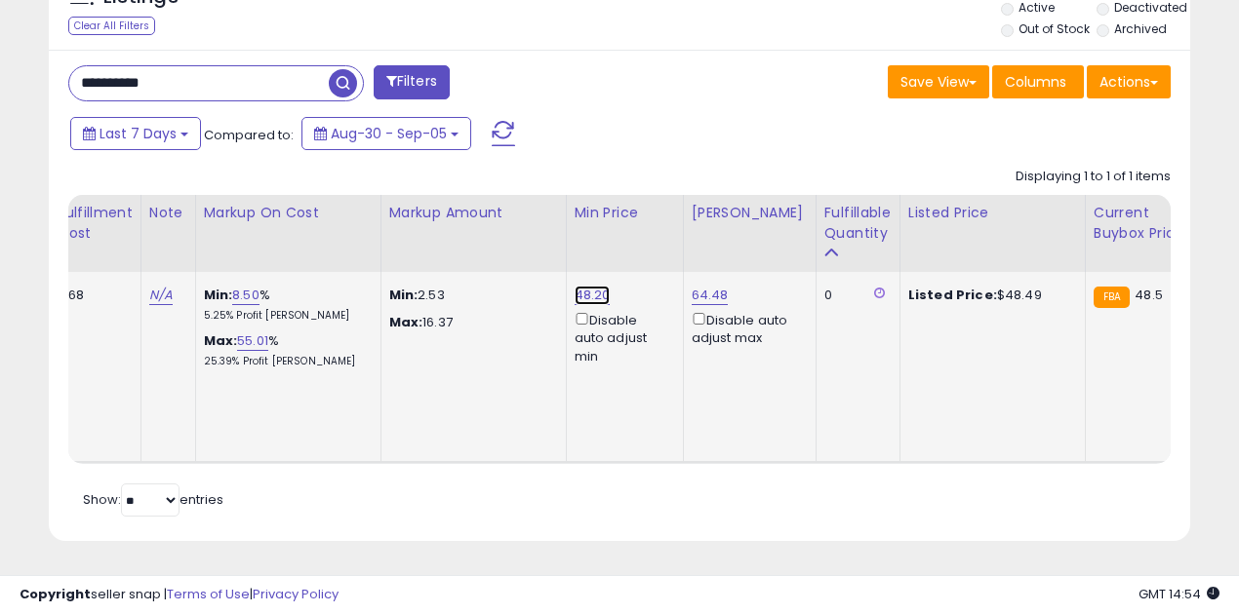
click at [586, 290] on link "48.20" at bounding box center [592, 296] width 36 height 20
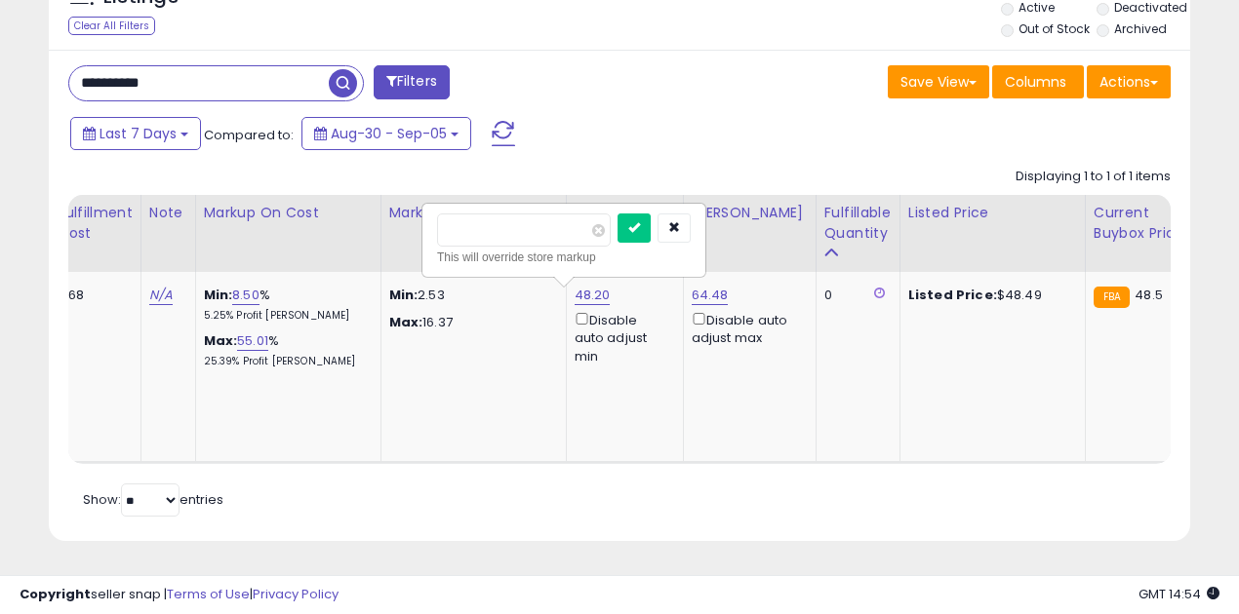
drag, startPoint x: 513, startPoint y: 222, endPoint x: 390, endPoint y: 220, distance: 122.9
click at [390, 220] on table "Title Repricing" at bounding box center [846, 329] width 2828 height 269
type input "*****"
click button "submit" at bounding box center [633, 228] width 33 height 29
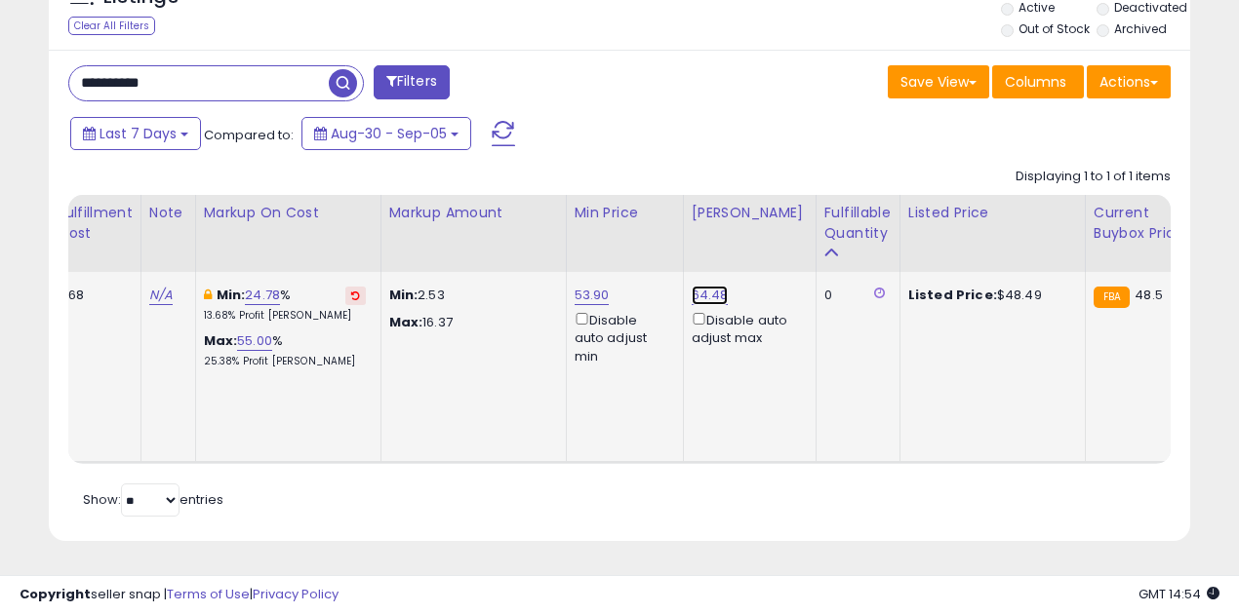
click at [696, 286] on link "64.48" at bounding box center [709, 296] width 37 height 20
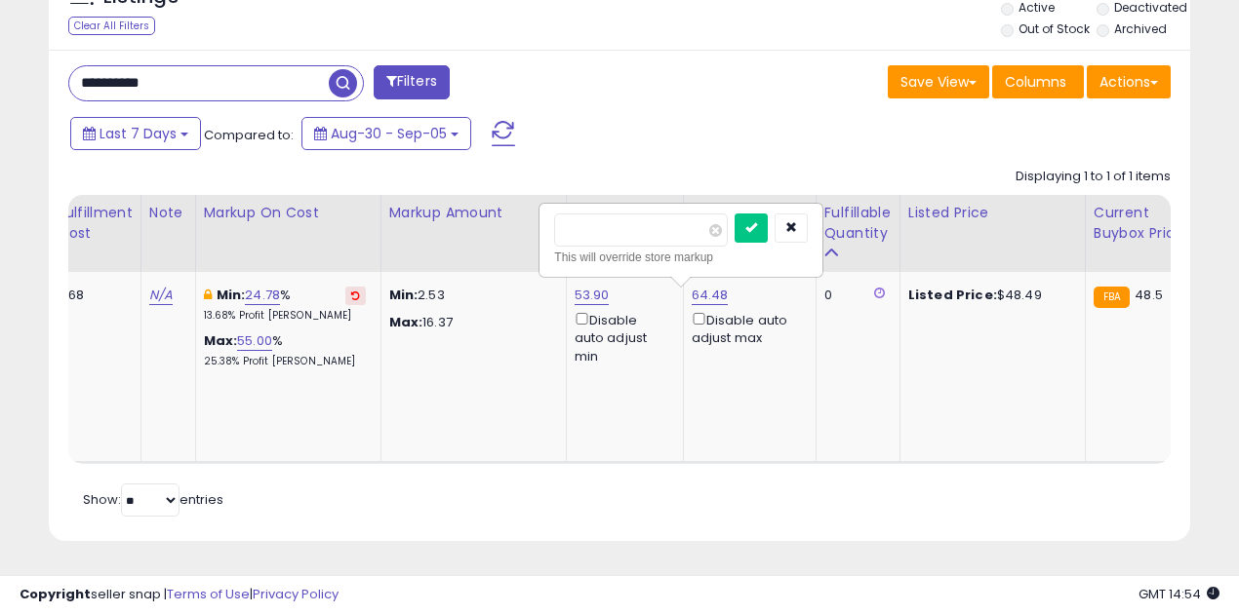
drag, startPoint x: 644, startPoint y: 216, endPoint x: 484, endPoint y: 217, distance: 159.9
click at [484, 217] on table "Title Repricing" at bounding box center [846, 329] width 2828 height 269
type input "*****"
click button "submit" at bounding box center [750, 228] width 33 height 29
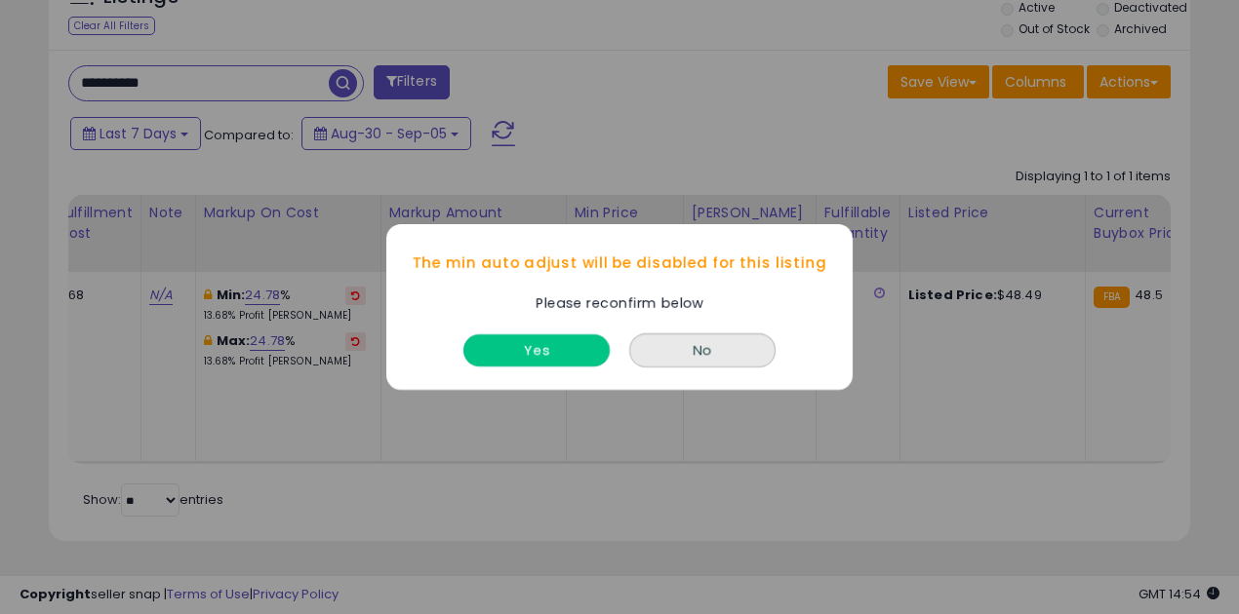
click at [567, 340] on button "Yes" at bounding box center [536, 351] width 146 height 32
click at [541, 357] on button "Yes" at bounding box center [536, 351] width 146 height 32
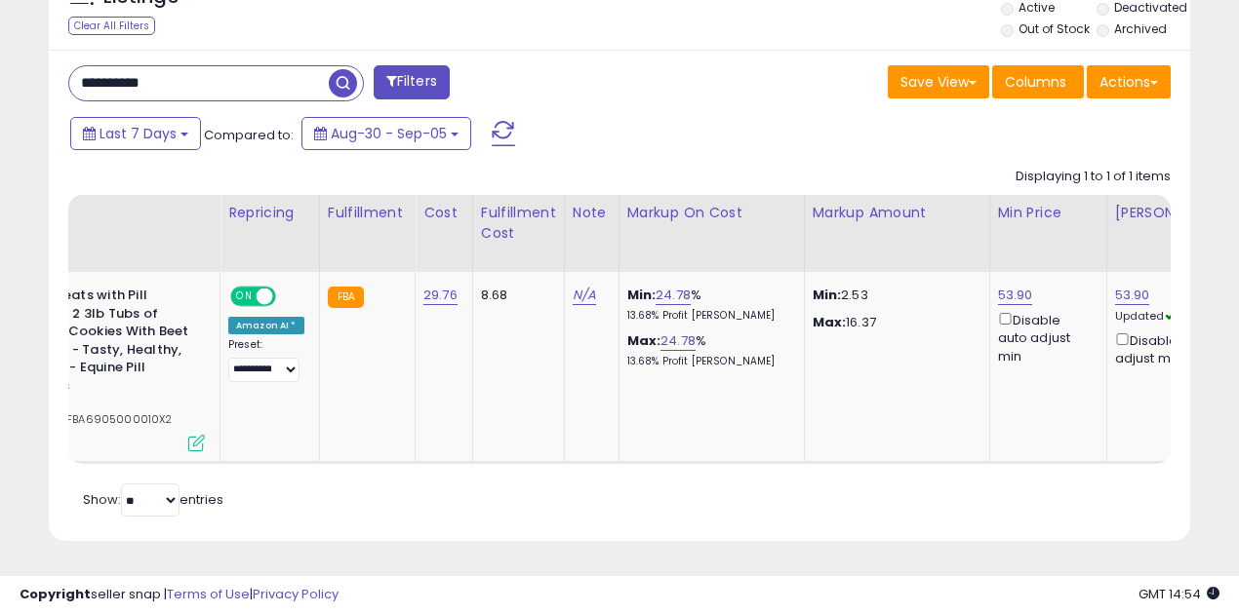
scroll to position [0, 0]
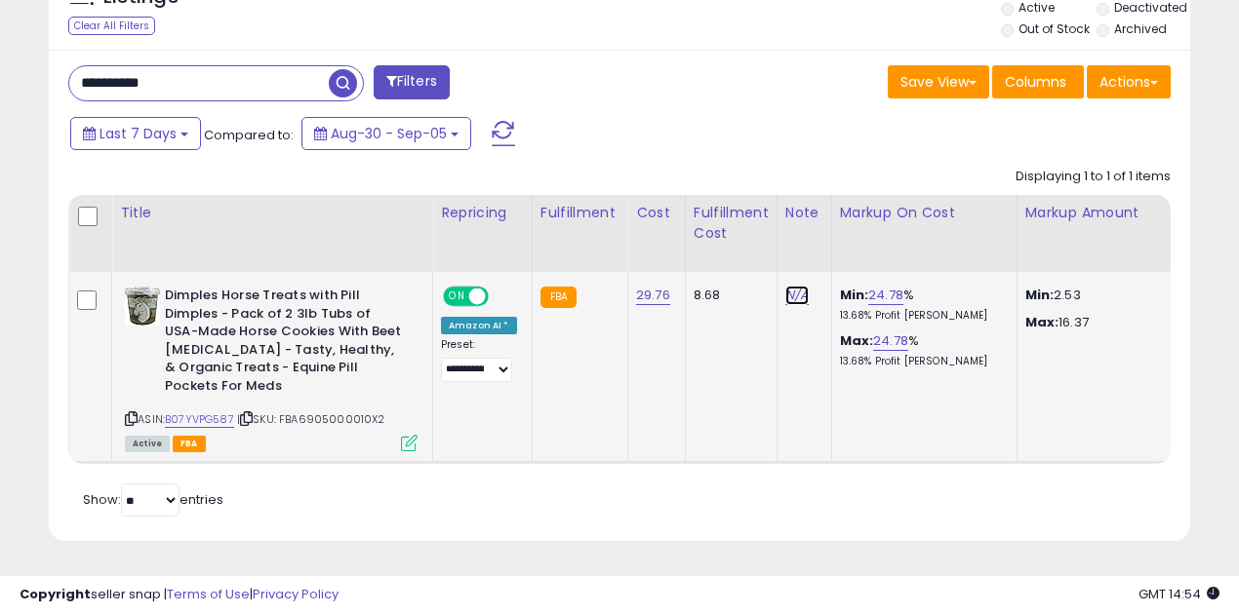
click at [785, 290] on link "N/A" at bounding box center [796, 296] width 23 height 20
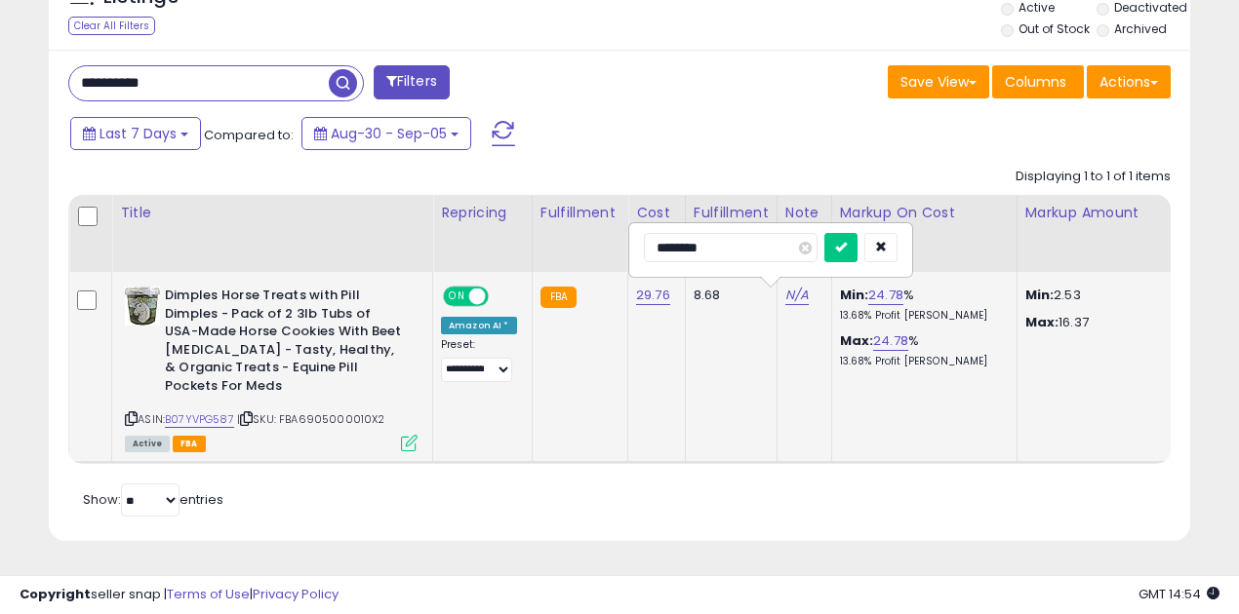
type input "*********"
click button "submit" at bounding box center [840, 247] width 33 height 29
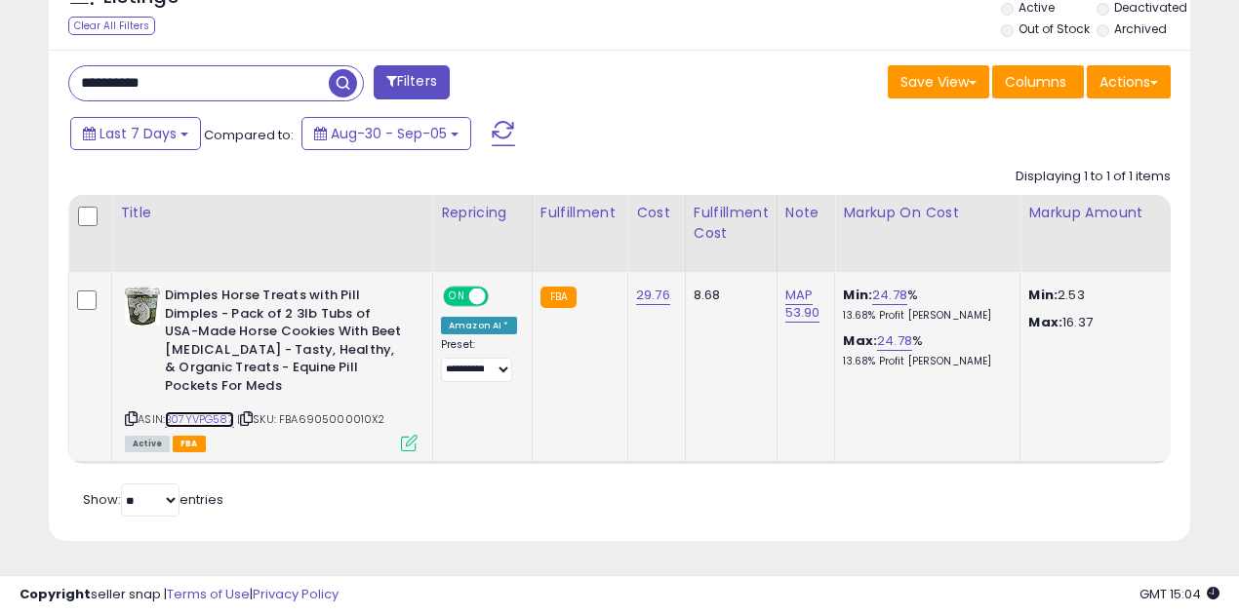
click at [213, 412] on link "B07YVPG587" at bounding box center [199, 420] width 69 height 17
click at [200, 412] on link "B07YVPG587" at bounding box center [199, 420] width 69 height 17
click at [338, 69] on span "button" at bounding box center [343, 83] width 28 height 28
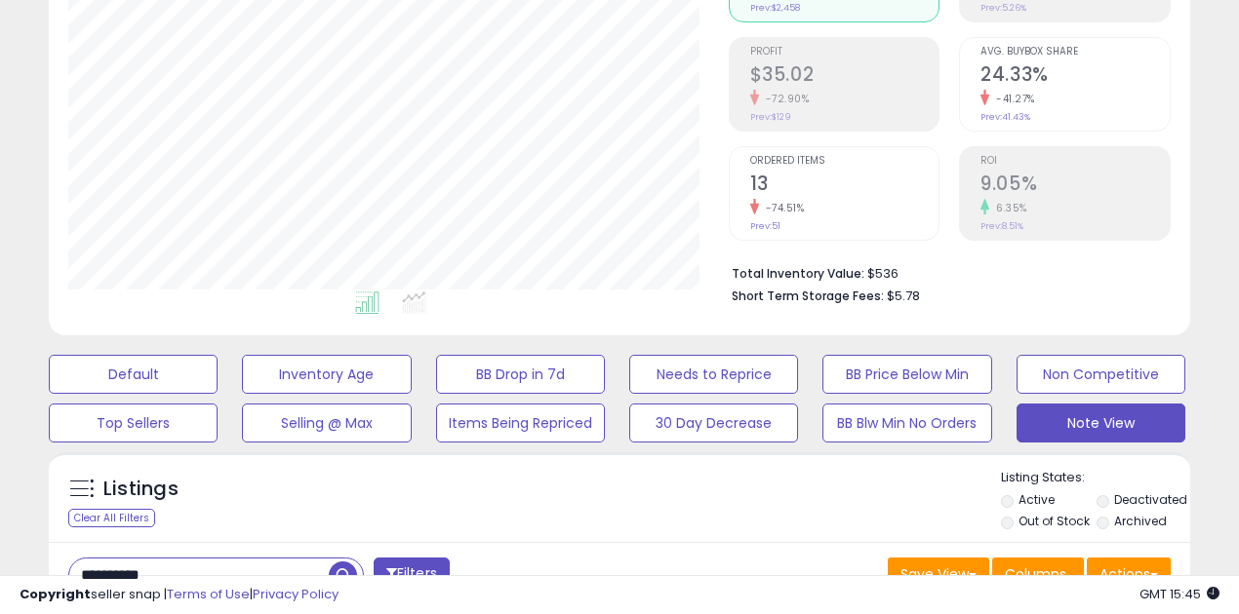
scroll to position [585, 0]
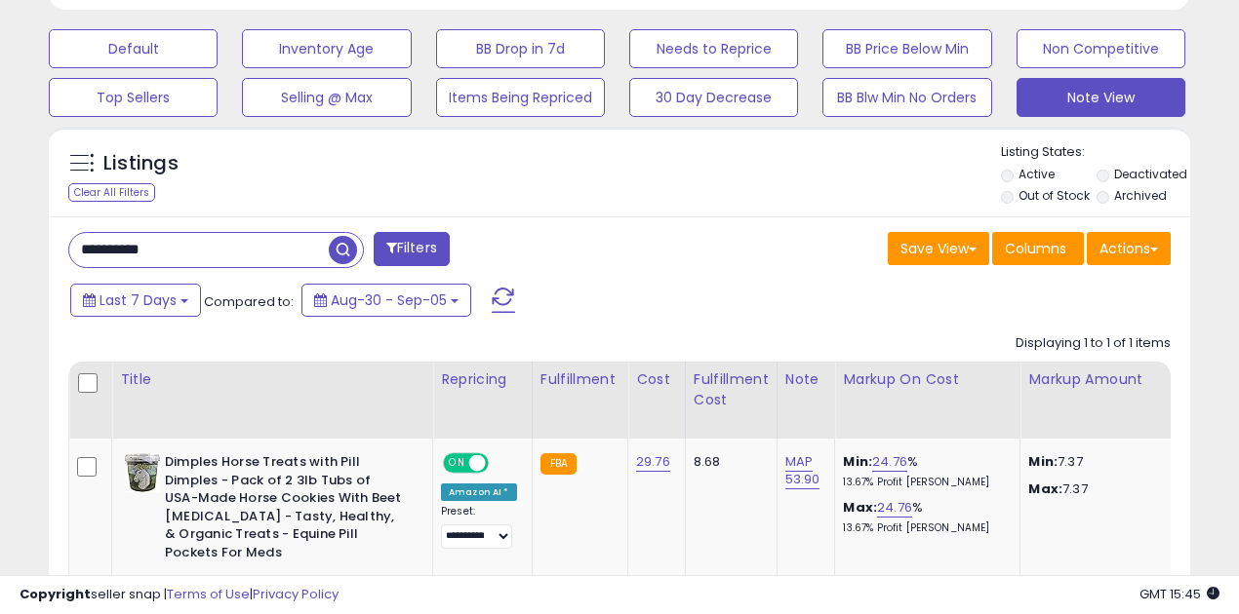
drag, startPoint x: 177, startPoint y: 247, endPoint x: 64, endPoint y: 245, distance: 113.1
click at [64, 245] on div "**********" at bounding box center [337, 251] width 566 height 39
click at [342, 250] on span "button" at bounding box center [343, 250] width 28 height 28
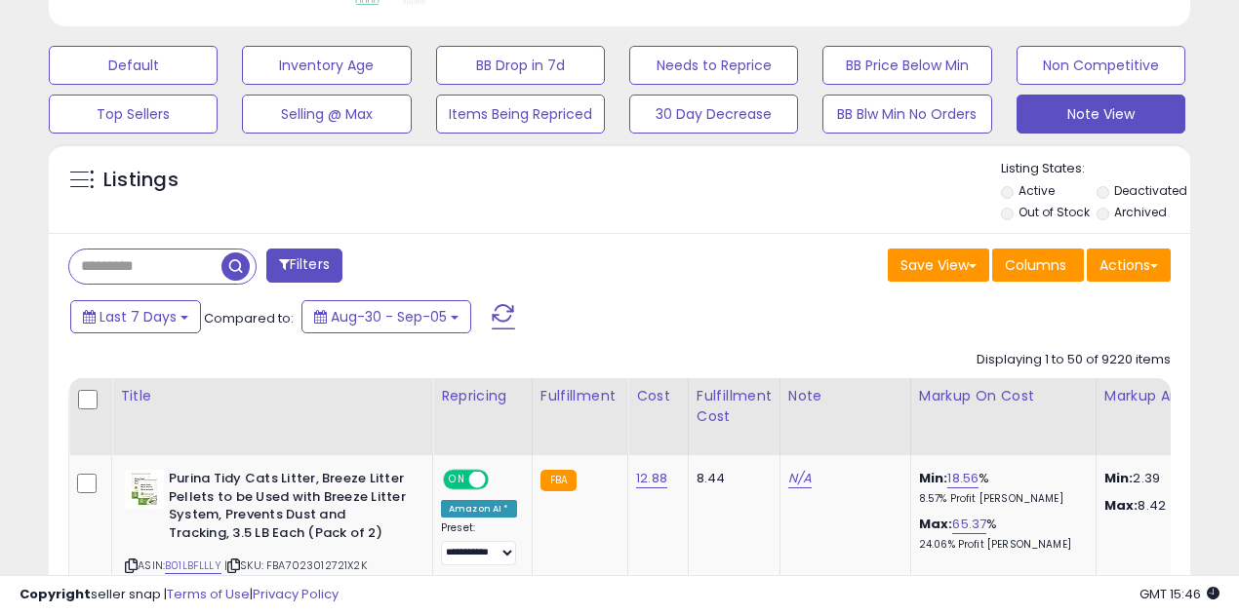
scroll to position [400, 659]
